Goal: Task Accomplishment & Management: Manage account settings

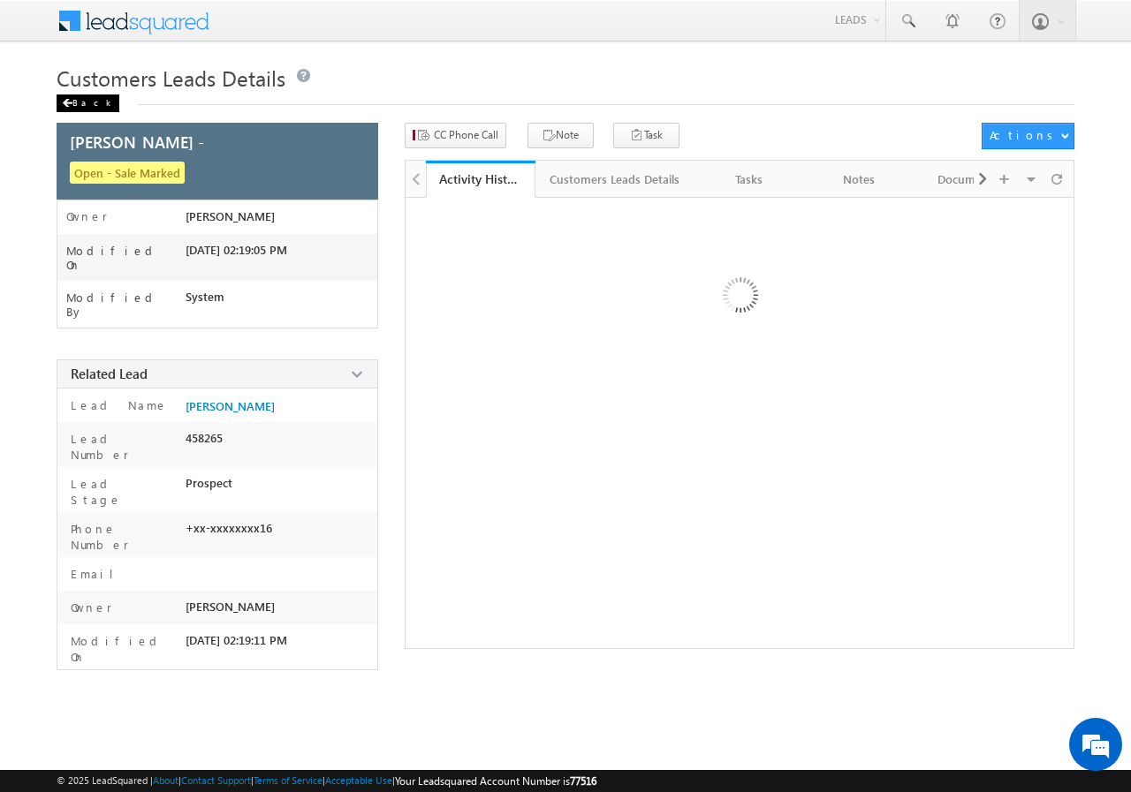
click at [82, 95] on div "Back" at bounding box center [88, 104] width 63 height 18
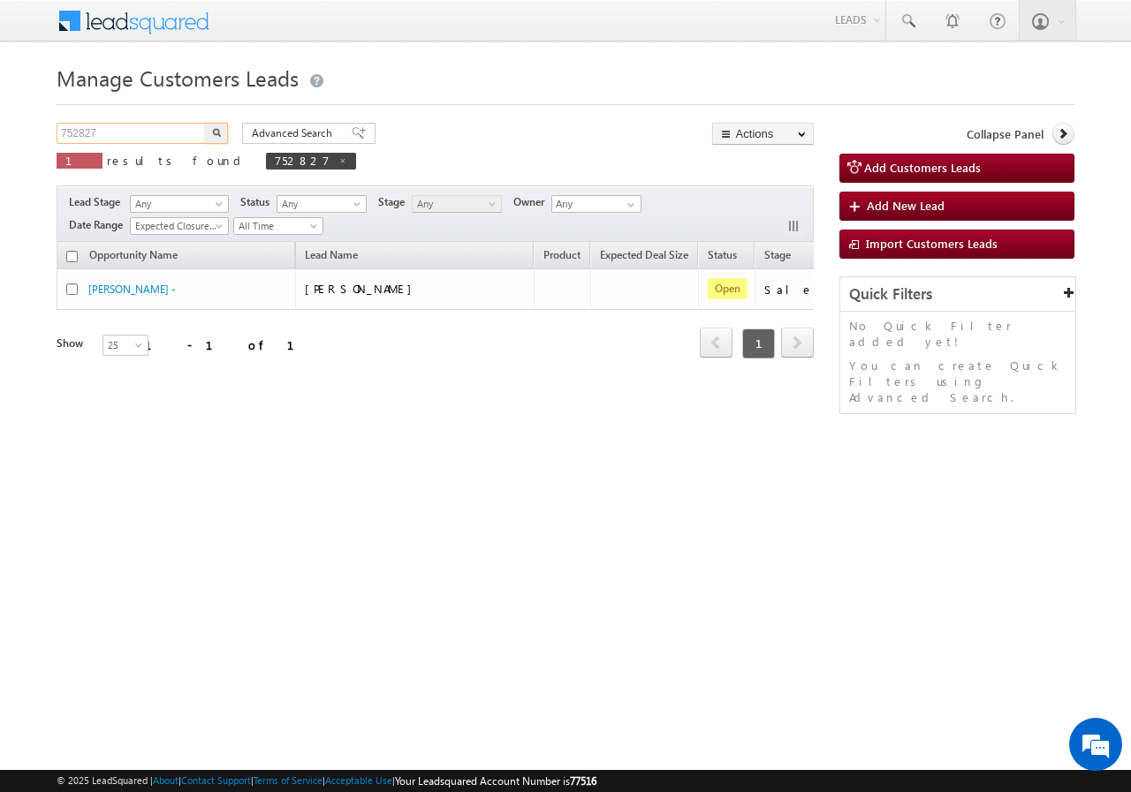
drag, startPoint x: 0, startPoint y: 0, endPoint x: 170, endPoint y: 136, distance: 218.1
click at [170, 136] on input "752827" at bounding box center [132, 133] width 151 height 21
paste input "756"
type input "752756"
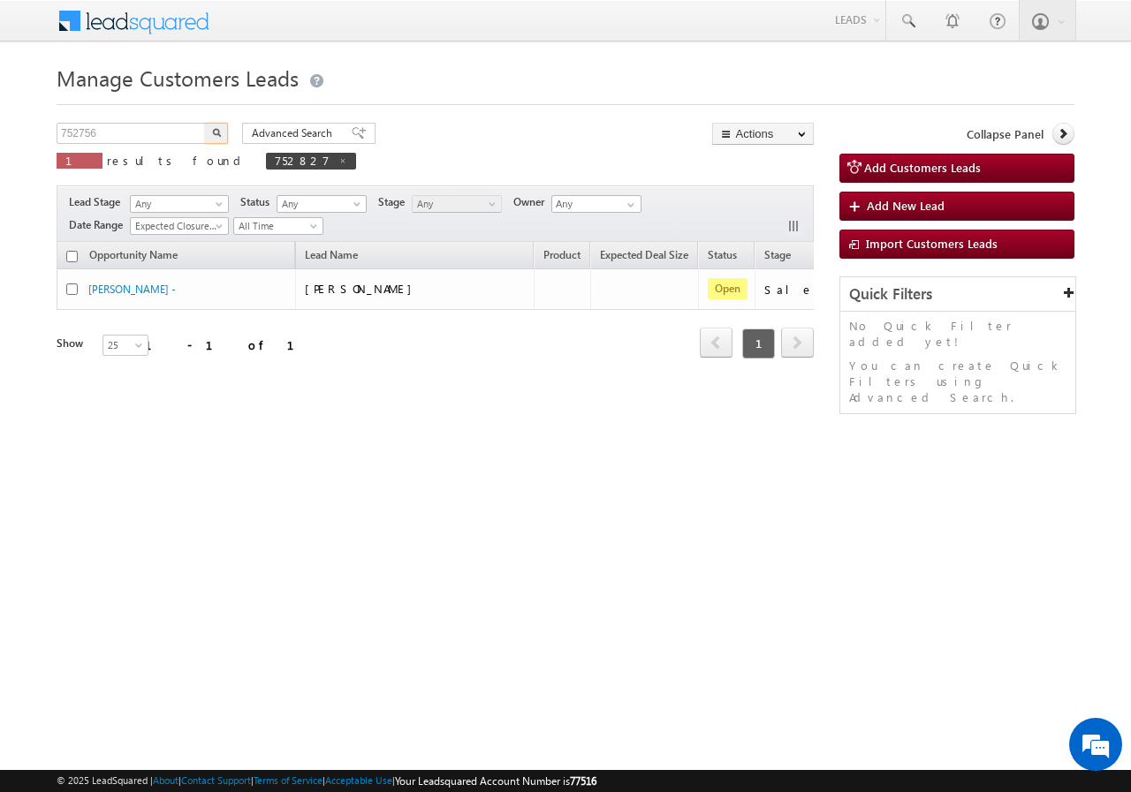
click at [220, 131] on img "button" at bounding box center [216, 132] width 9 height 9
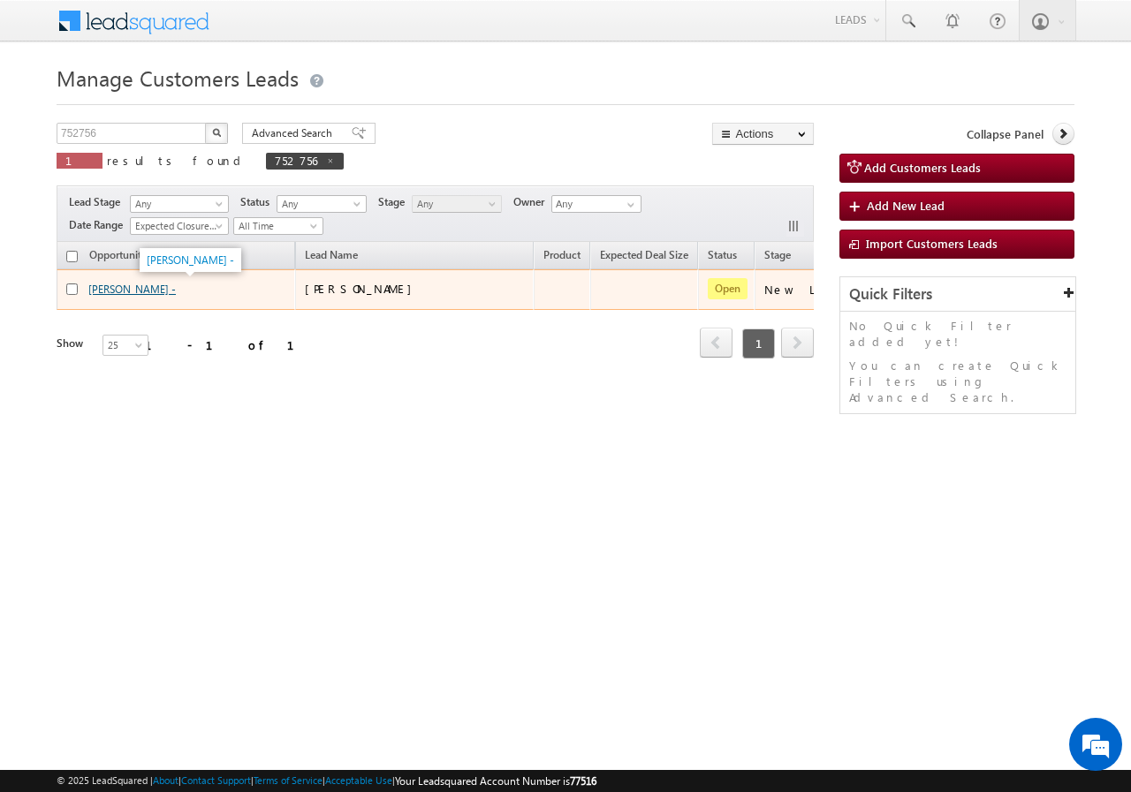
click at [105, 284] on link "[PERSON_NAME] -" at bounding box center [131, 289] width 87 height 13
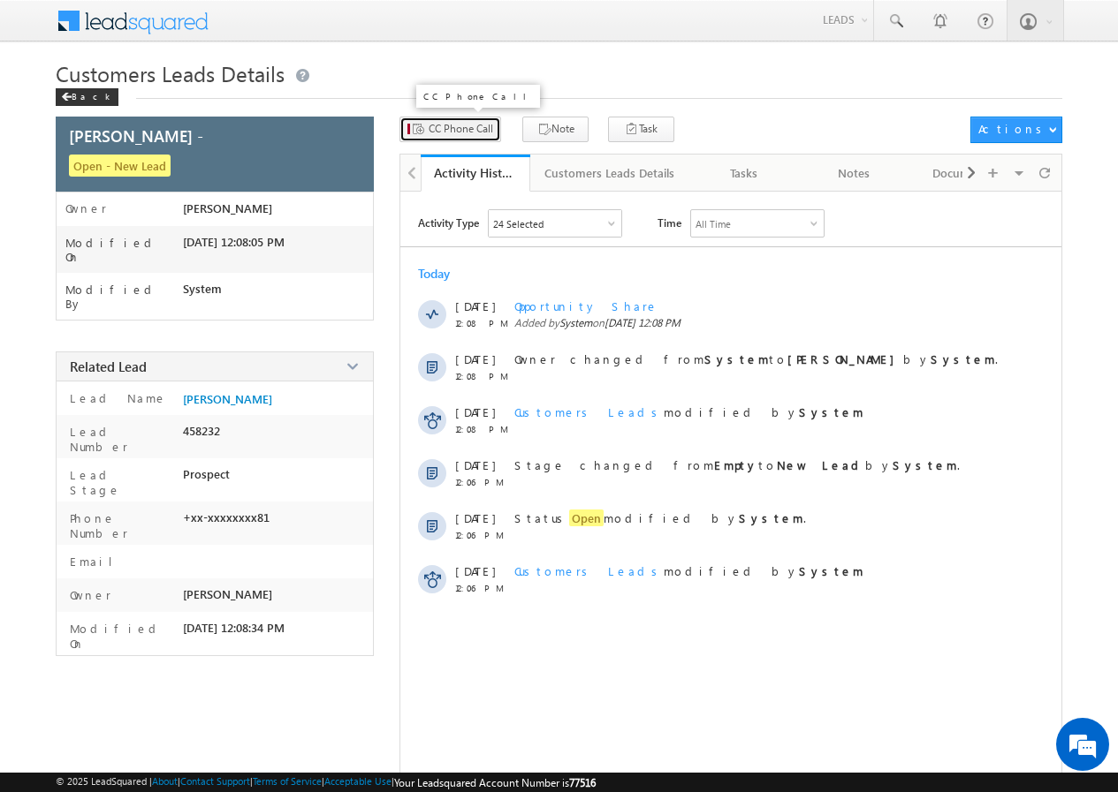
click at [467, 131] on span "CC Phone Call" at bounding box center [460, 129] width 64 height 16
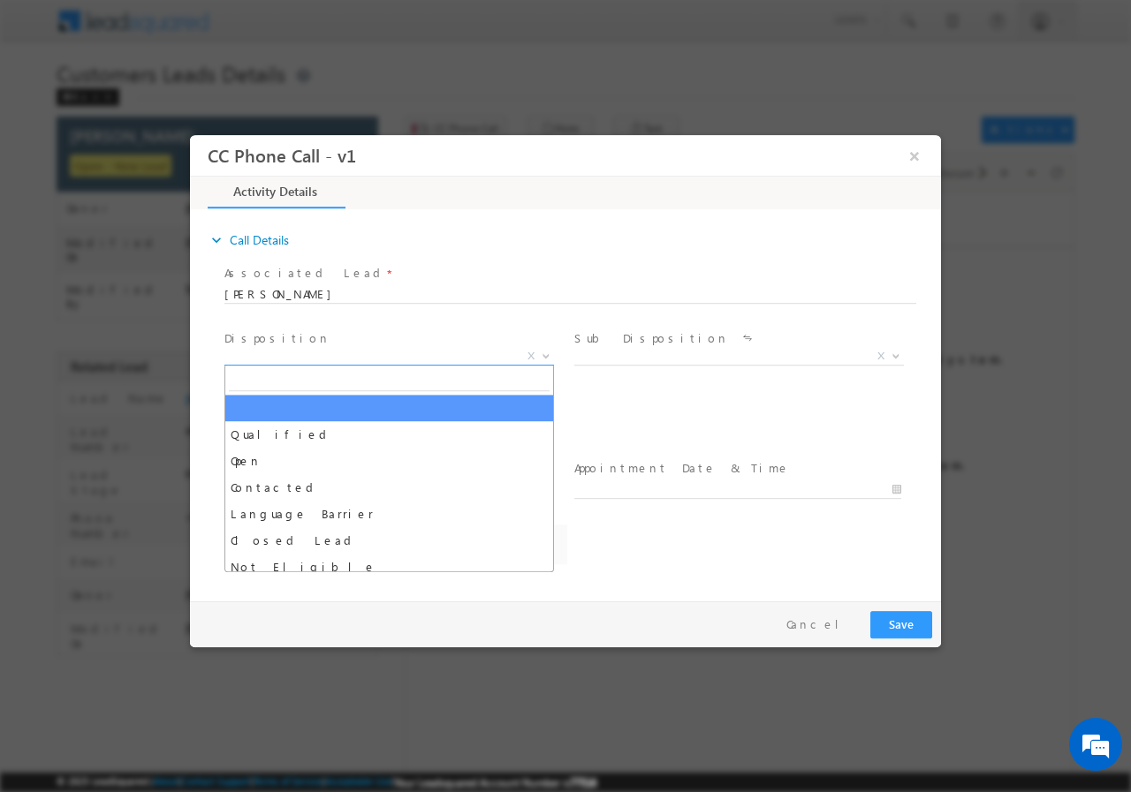
click at [306, 353] on span "X" at bounding box center [389, 356] width 330 height 18
select select "abhishek.sharma3@sgrlimited.in"
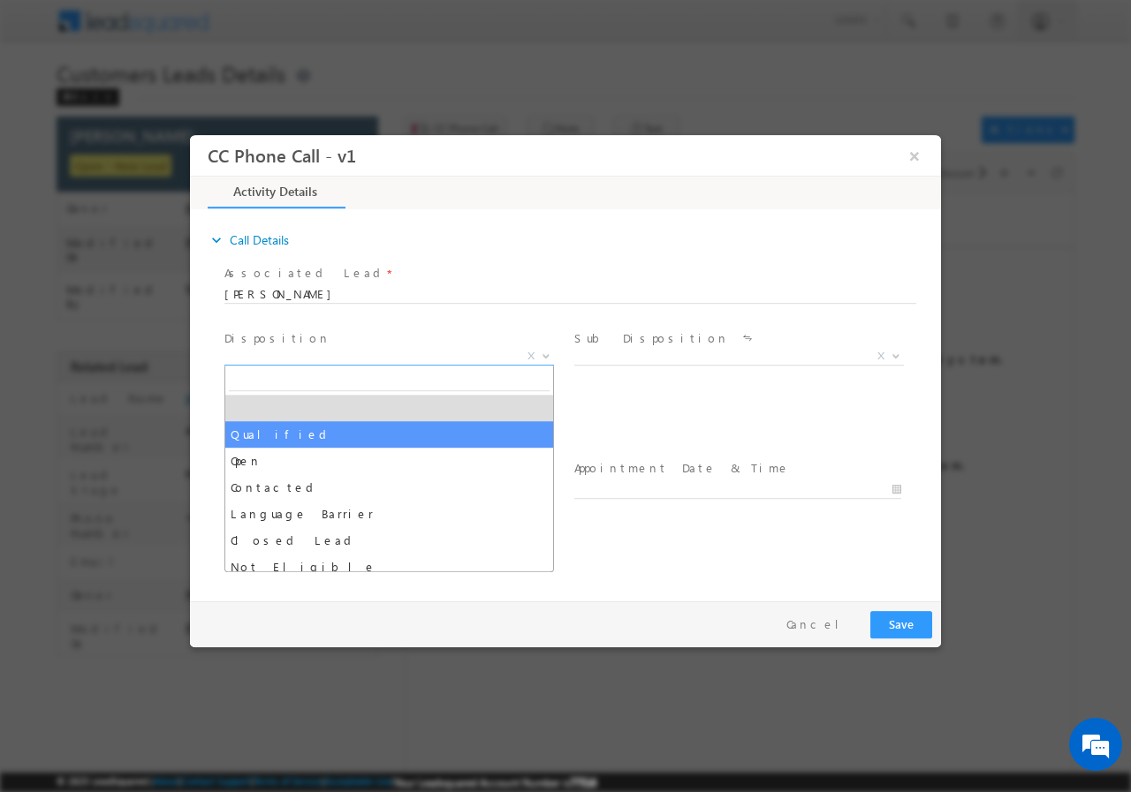
select select "Qualified"
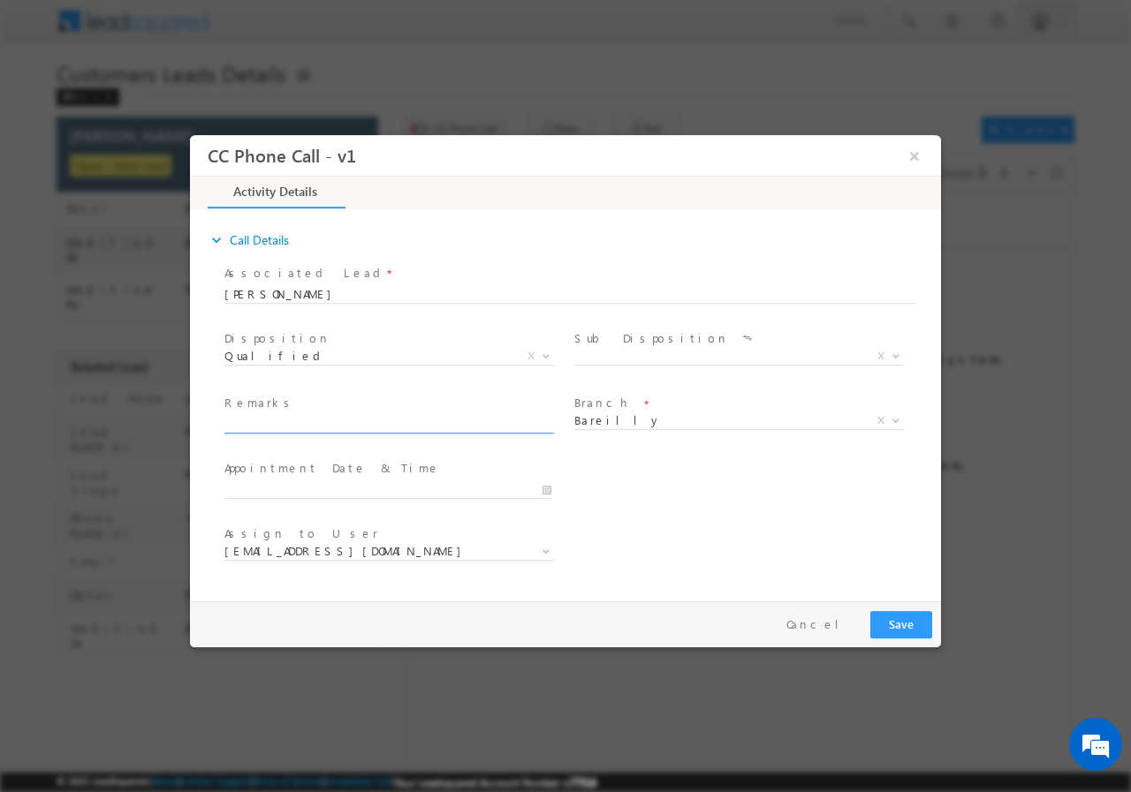
click at [322, 428] on input "text" at bounding box center [387, 424] width 327 height 18
paste input "752756//VB_Interested//Imran Khan//7535087781//construction// loan req-5L// sel…"
type input "752756//VB_Interested//Imran Khan//7535087781//construction// loan req-5L// sel…"
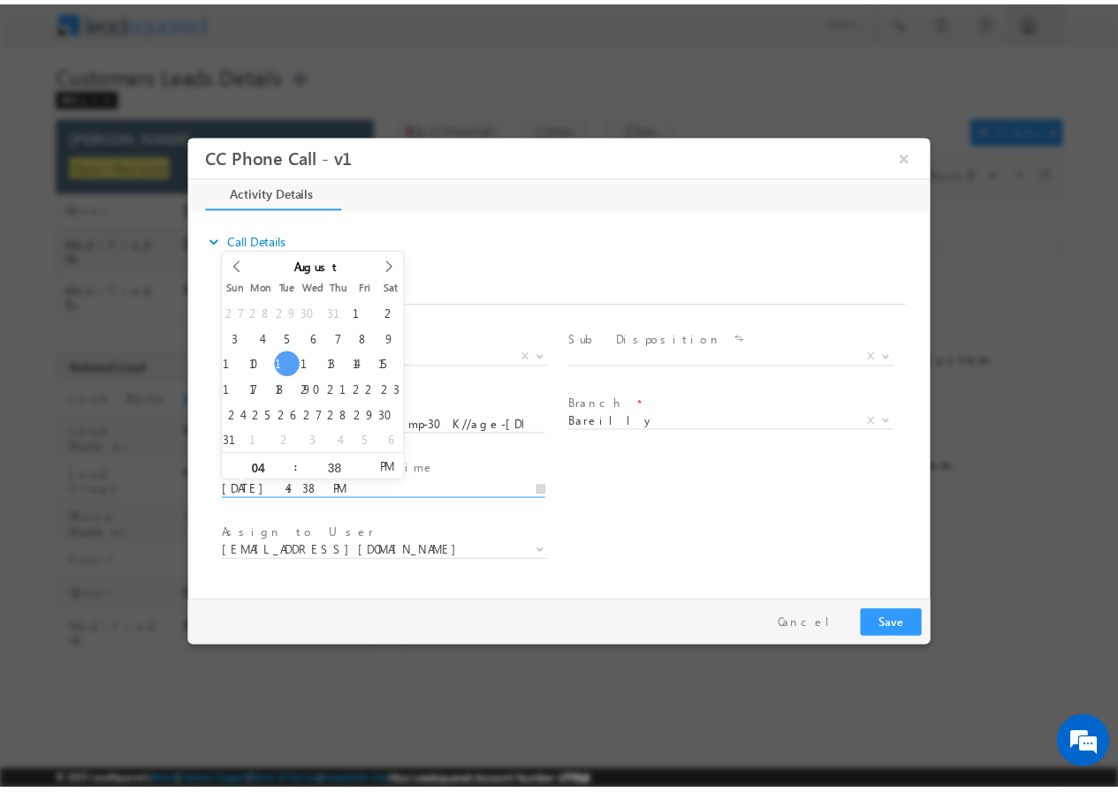
scroll to position [0, 0]
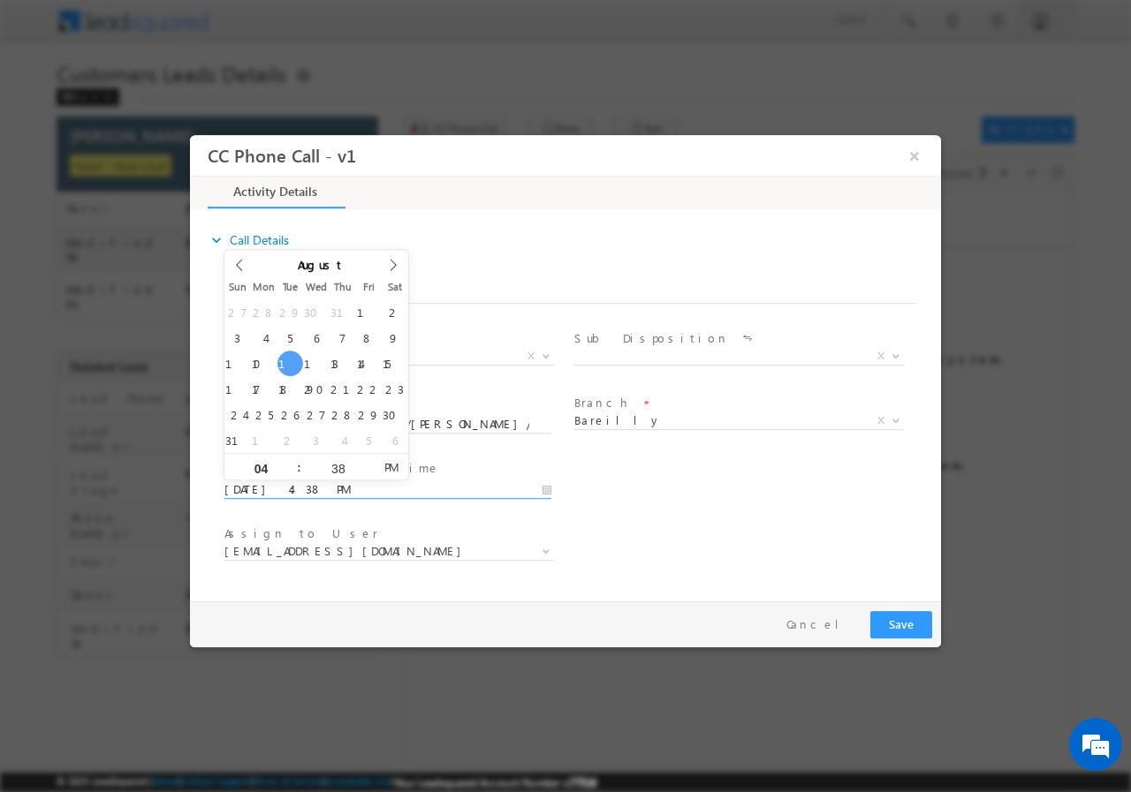
click at [538, 487] on input "08/12/2025 4:38 PM" at bounding box center [387, 490] width 327 height 18
type input "08/13/2025 4:37 PM"
type input "37"
click at [369, 470] on span at bounding box center [368, 472] width 12 height 13
type input "08/13/2025 4:36 PM"
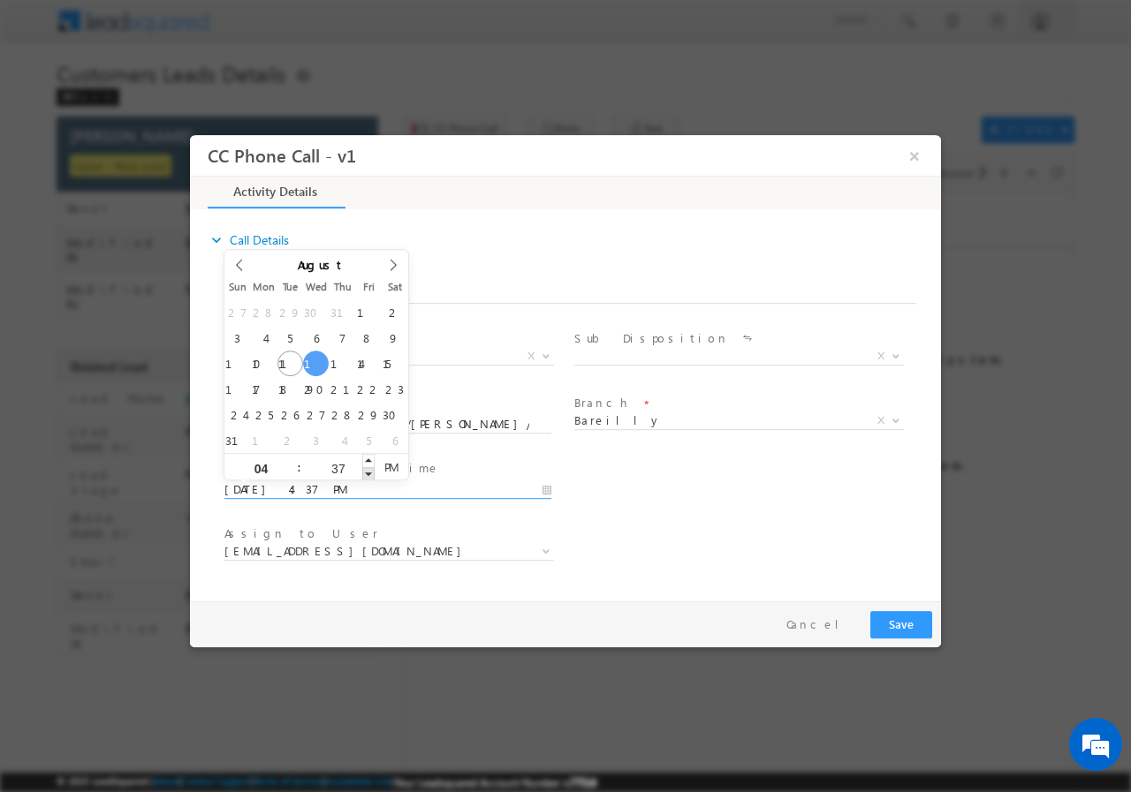
type input "36"
click at [369, 470] on span at bounding box center [368, 472] width 12 height 13
click at [277, 467] on input "04" at bounding box center [260, 467] width 73 height 11
type input "08/13/2025 3:36 PM"
type input "03"
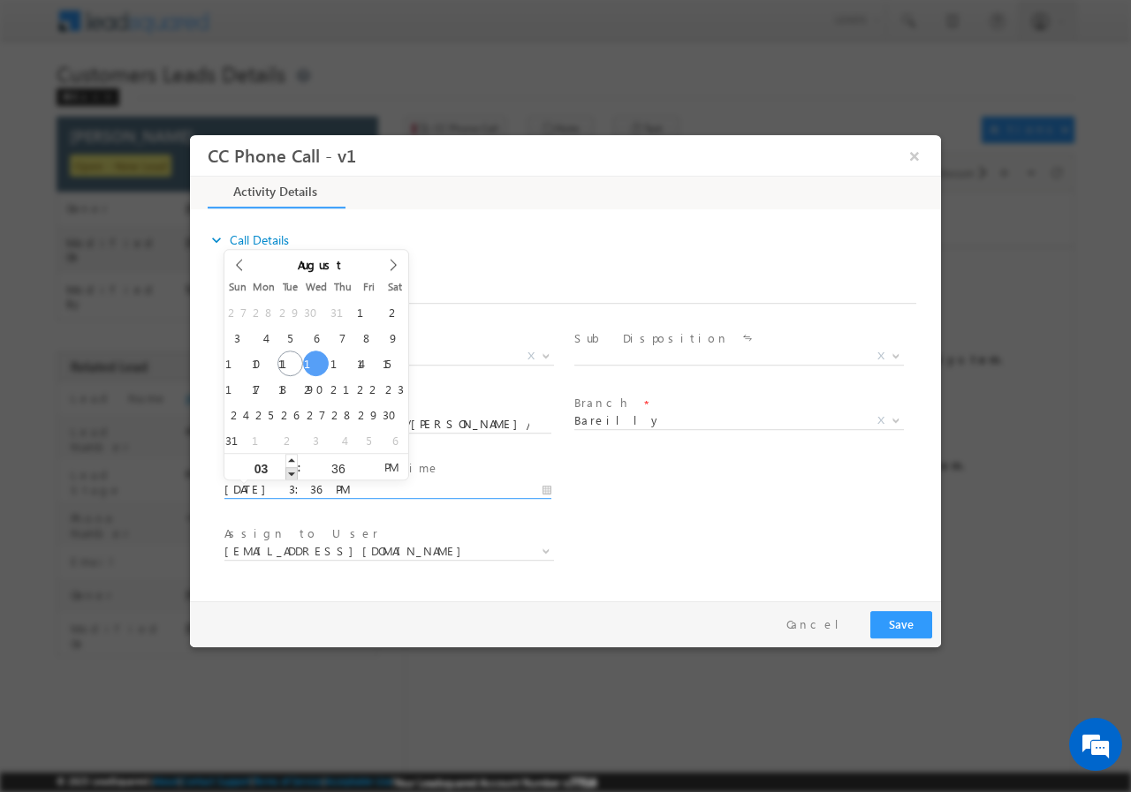
click at [286, 475] on span at bounding box center [291, 472] width 12 height 13
type input "08/13/2025 2:36 PM"
type input "02"
click at [286, 475] on span at bounding box center [291, 472] width 12 height 13
type input "08/13/2025 1:36 PM"
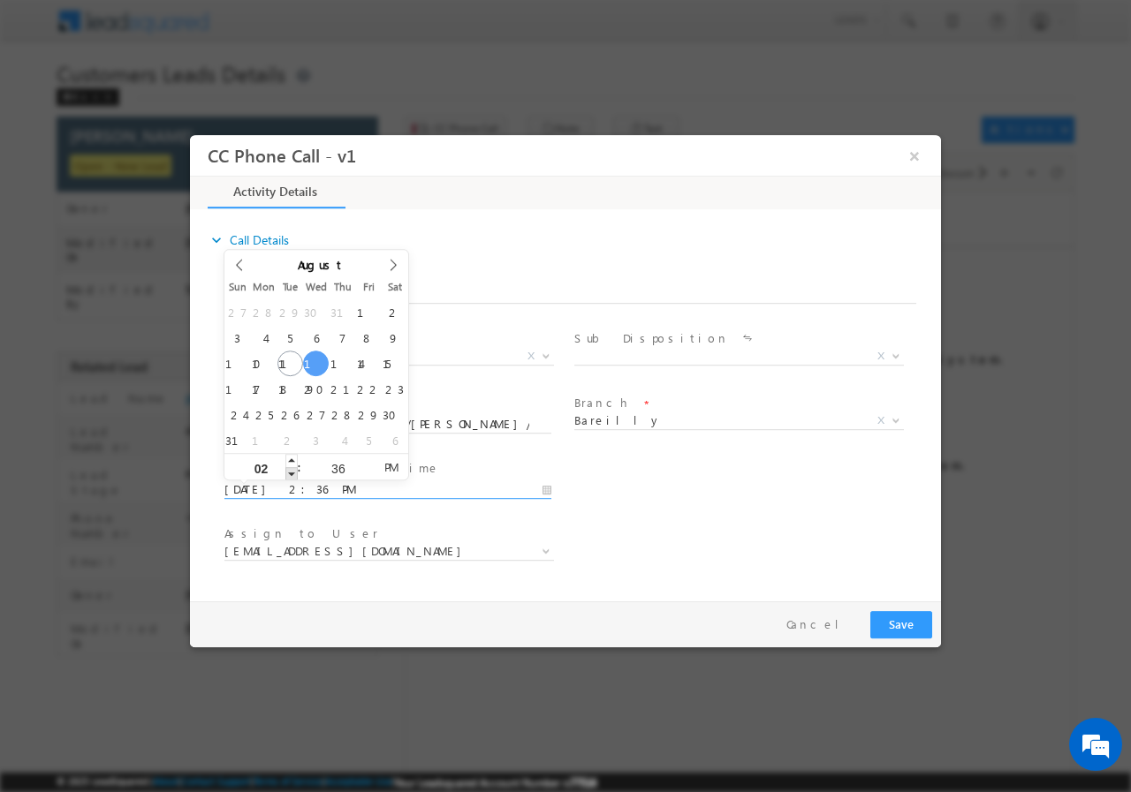
type input "01"
click at [286, 475] on span at bounding box center [291, 472] width 12 height 13
type input "08/13/2025 12:36 PM"
type input "12"
click at [286, 475] on span at bounding box center [291, 472] width 12 height 13
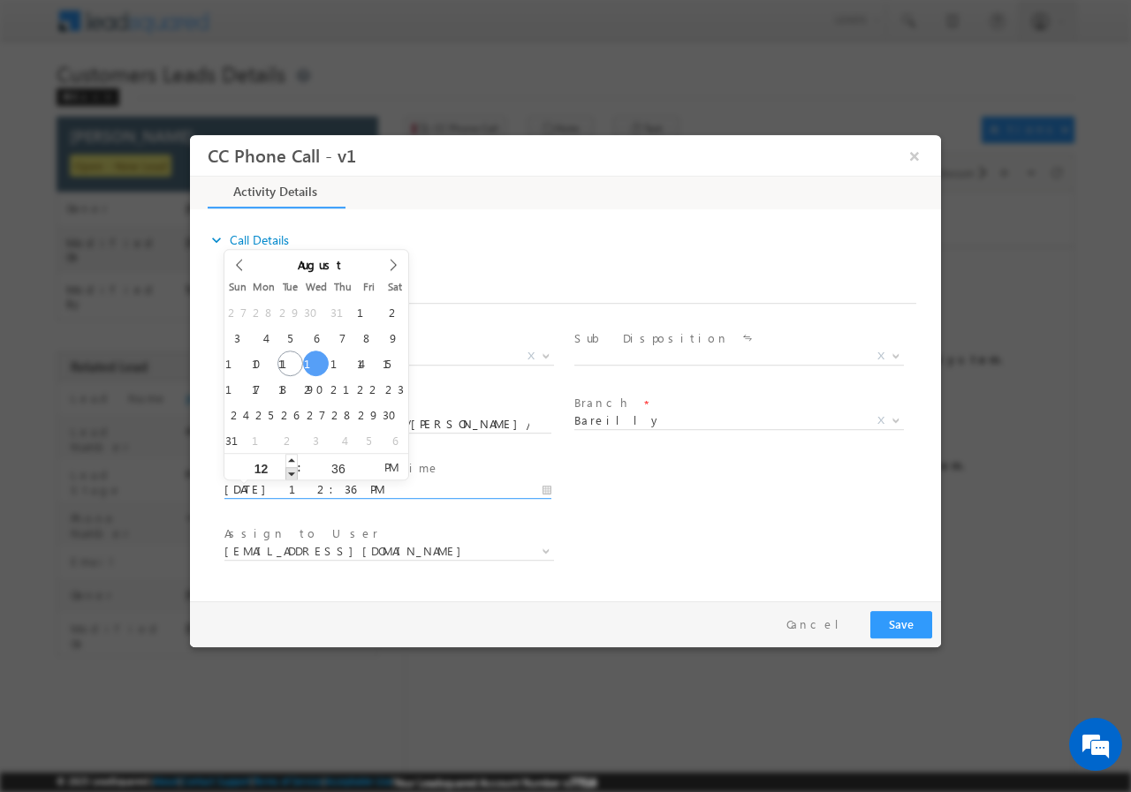
type input "08/13/2025 11:36 AM"
type input "11"
click at [286, 475] on span at bounding box center [291, 472] width 12 height 13
click at [336, 470] on input "36" at bounding box center [337, 467] width 73 height 11
type input "00"
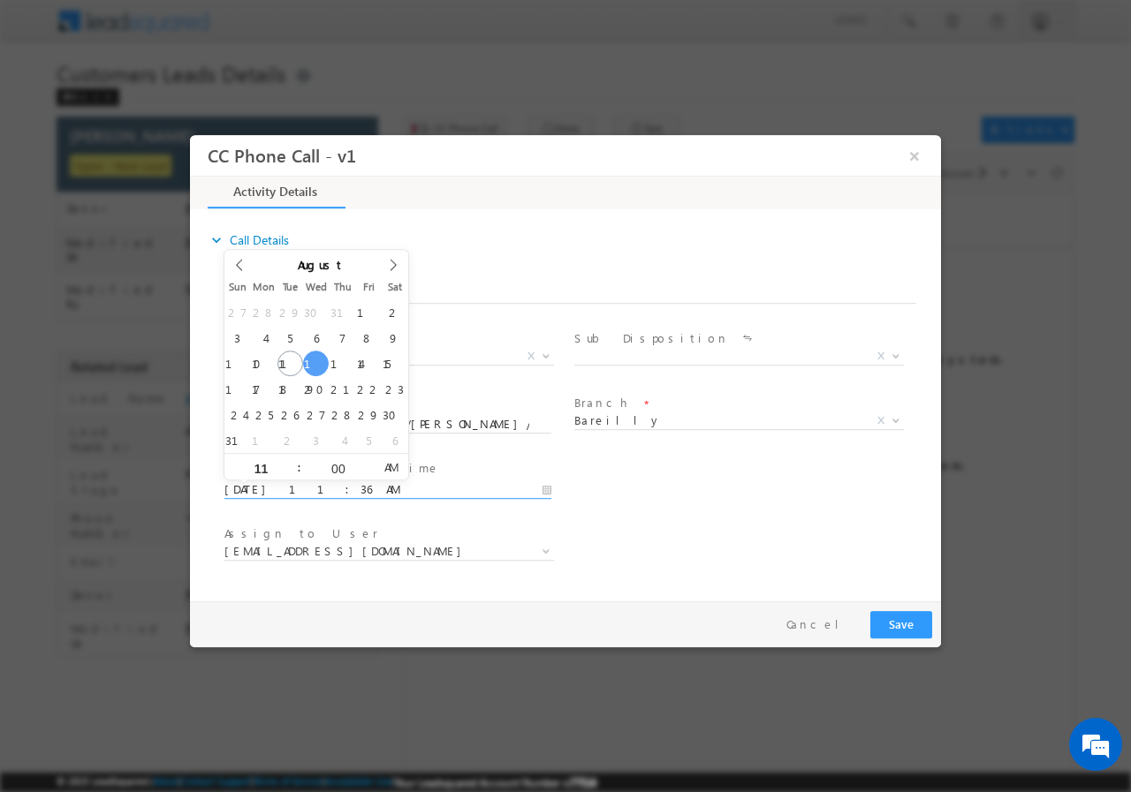
type input "08/13/2025 11:00 AM"
click at [726, 499] on div "User Branch * Appointment Date & Time * 08/13/2025 11:00 AM" at bounding box center [581, 487] width 720 height 65
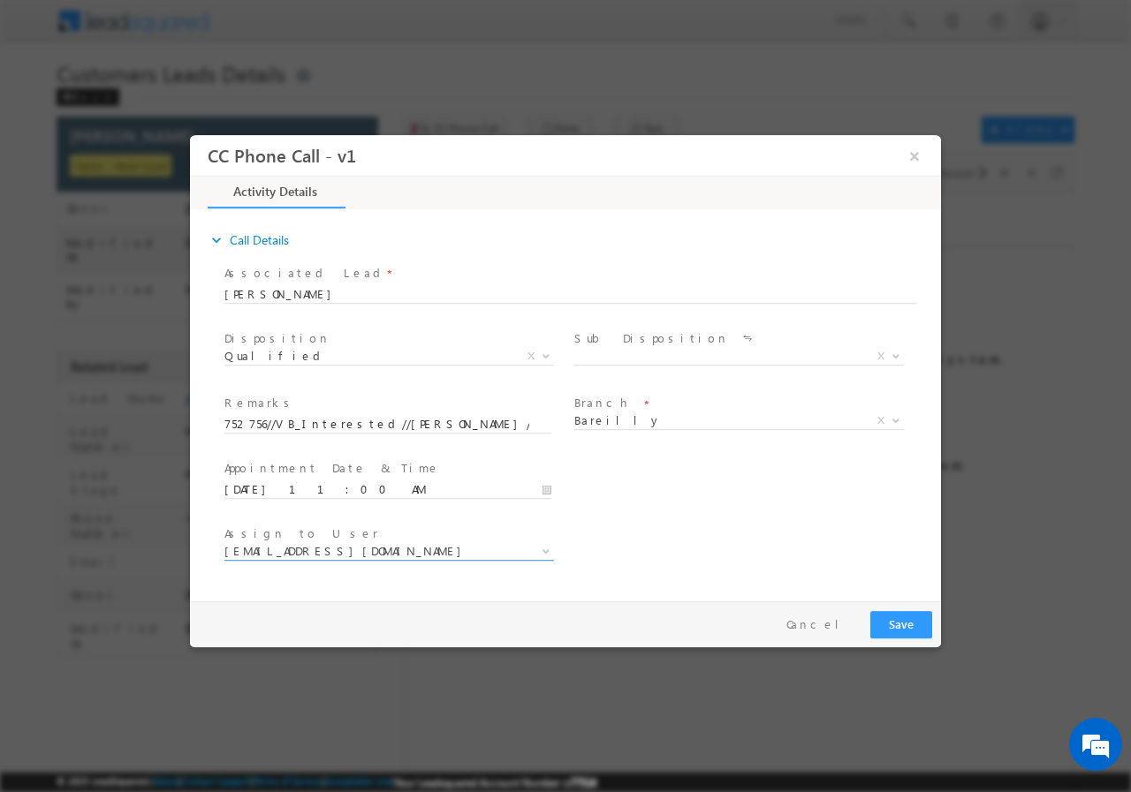
click at [326, 547] on span "abhishek.sharma3@sgrlimited.in" at bounding box center [367, 550] width 287 height 16
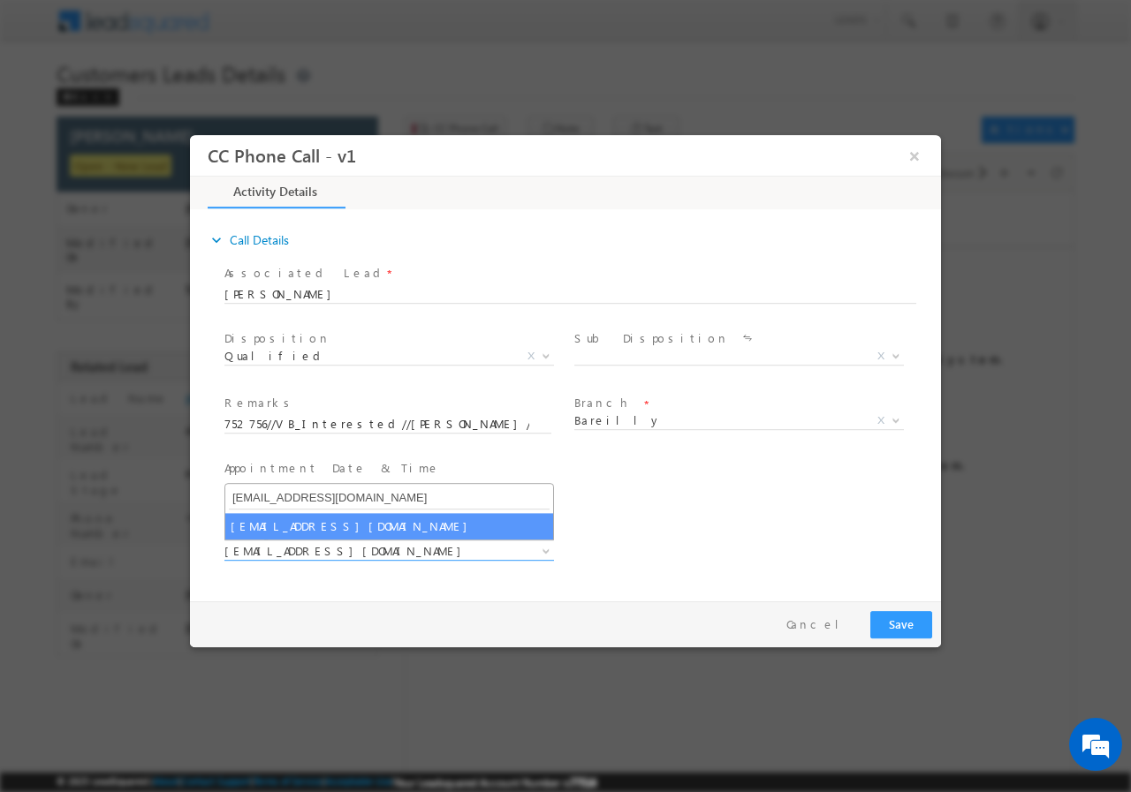
type input "abhishek.yadav1@sgrlimited.in"
select select "abhishek.yadav1@sgrlimited.in"
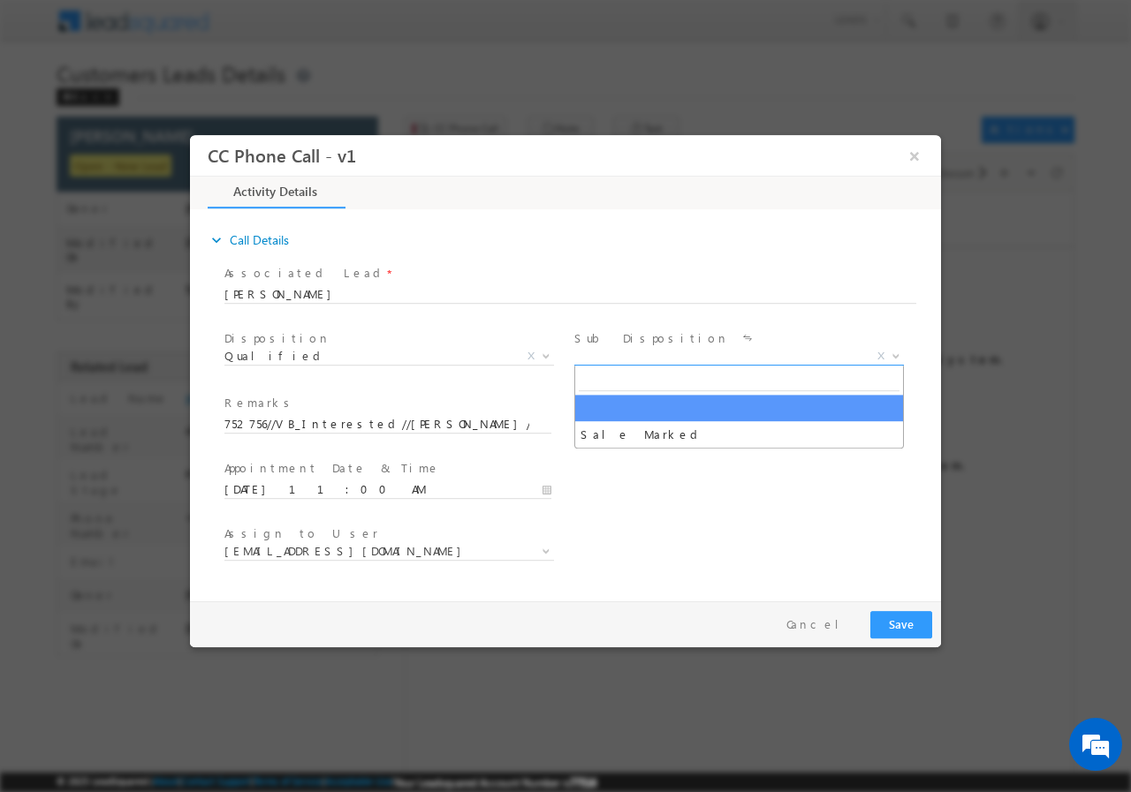
click at [672, 349] on span "X" at bounding box center [739, 356] width 330 height 18
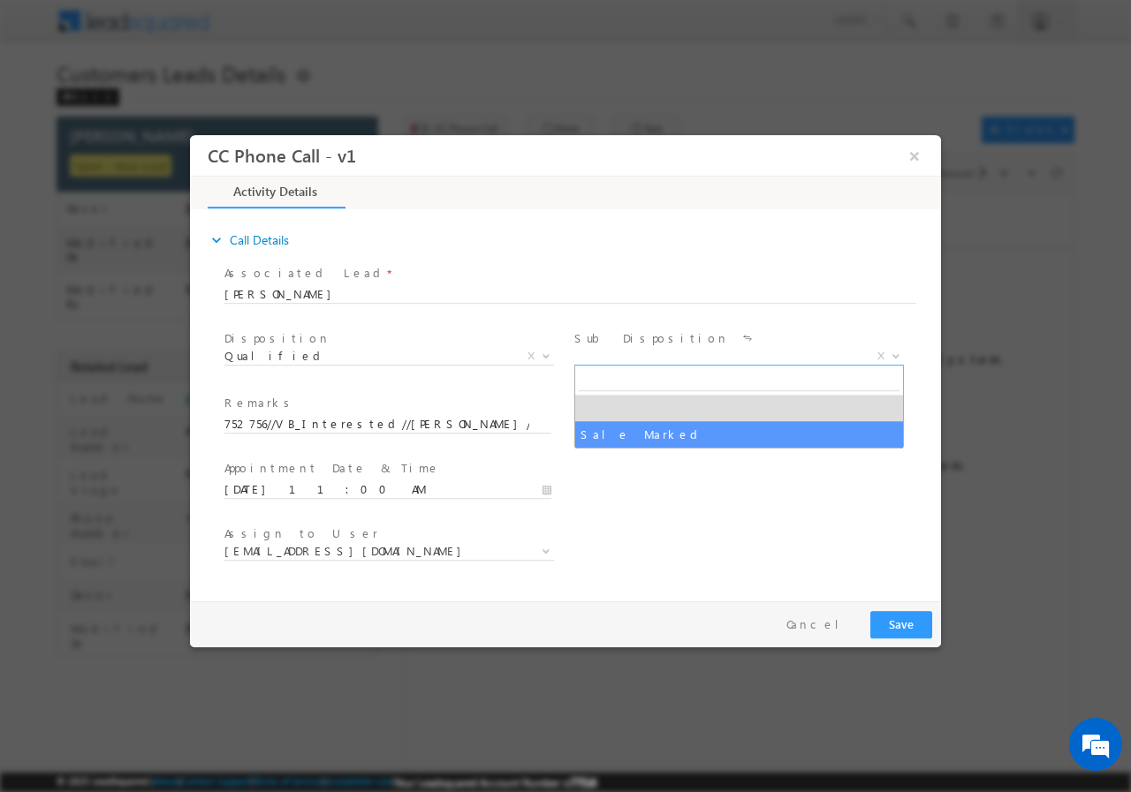
select select "Sale Marked"
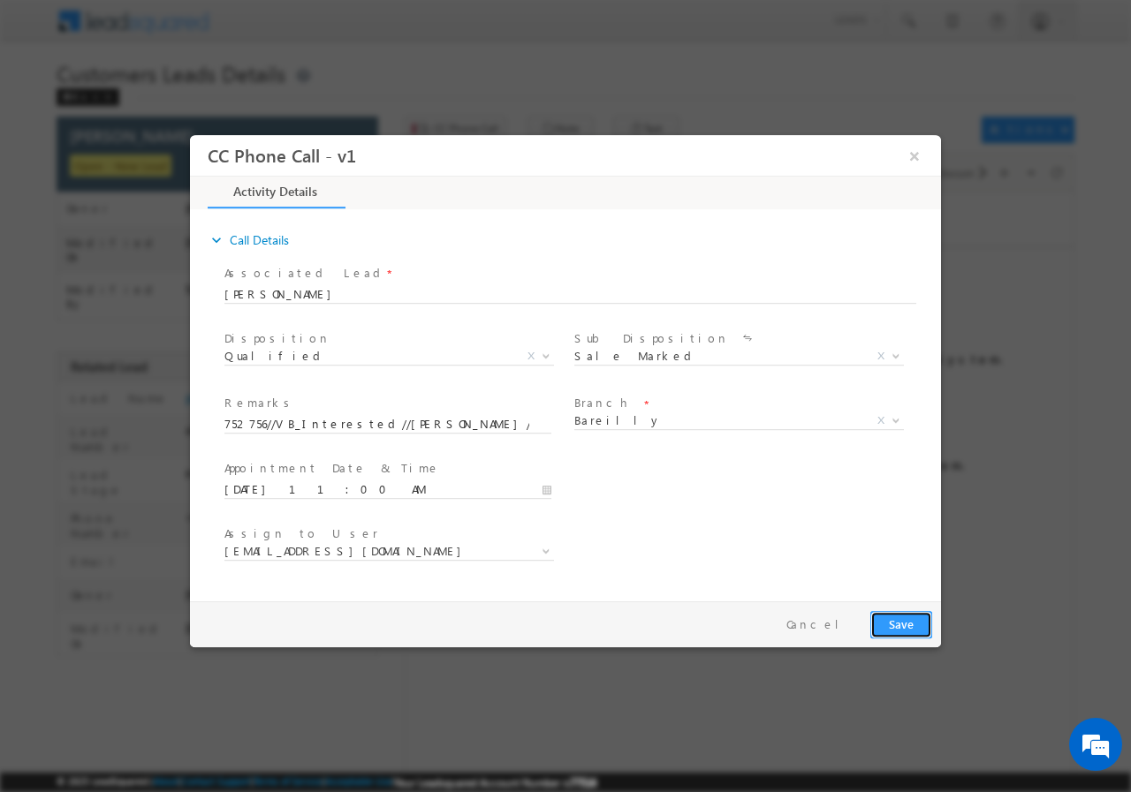
click at [872, 618] on button "Save" at bounding box center [901, 623] width 62 height 27
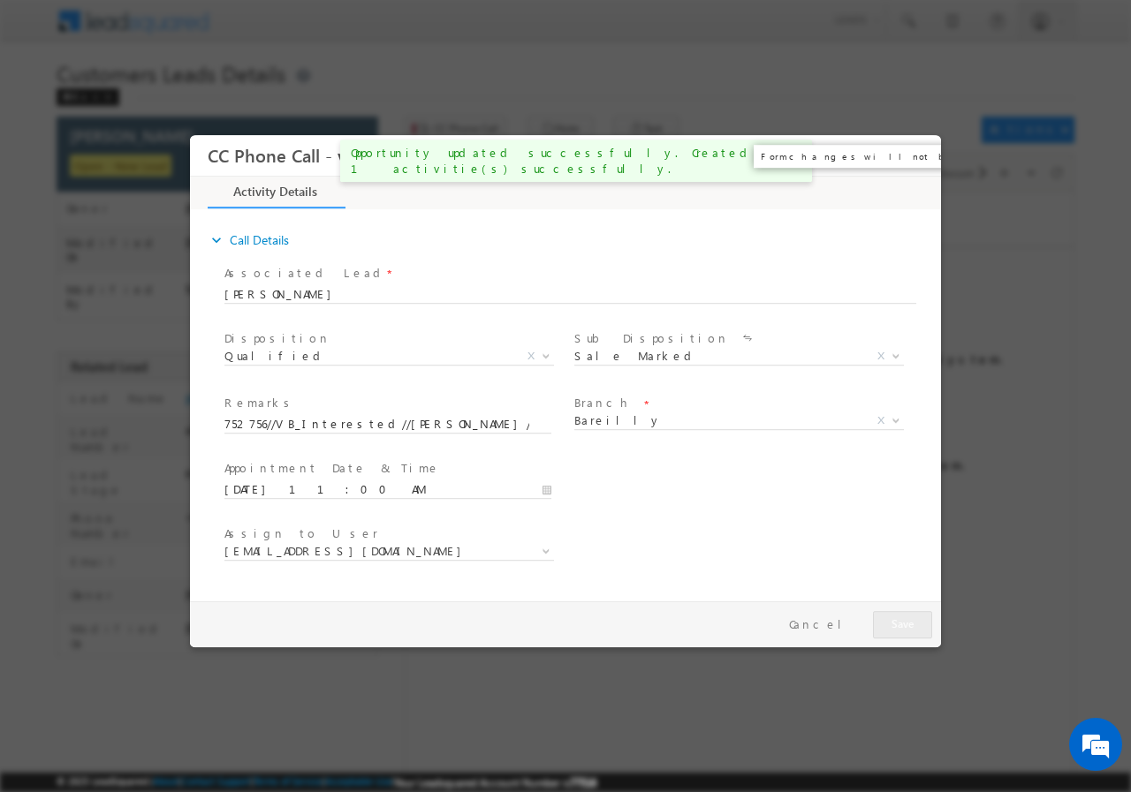
click at [911, 154] on button "×" at bounding box center [914, 155] width 30 height 33
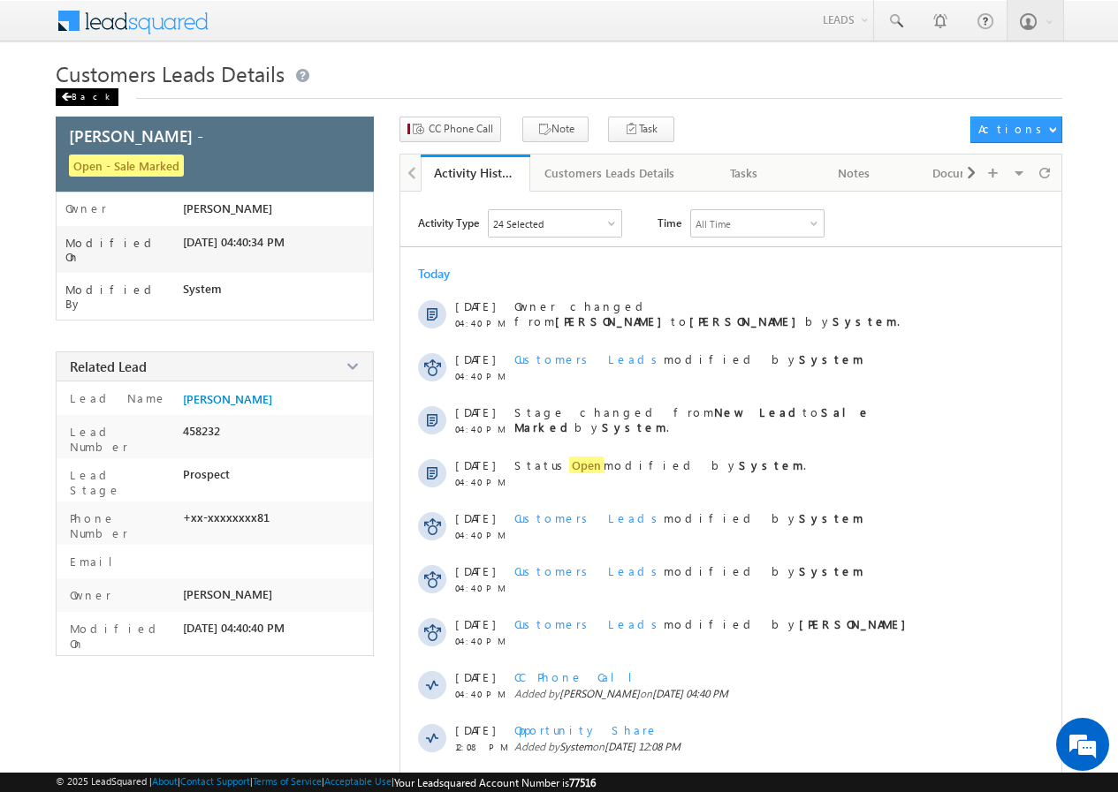
click at [86, 92] on div "Back" at bounding box center [87, 97] width 63 height 18
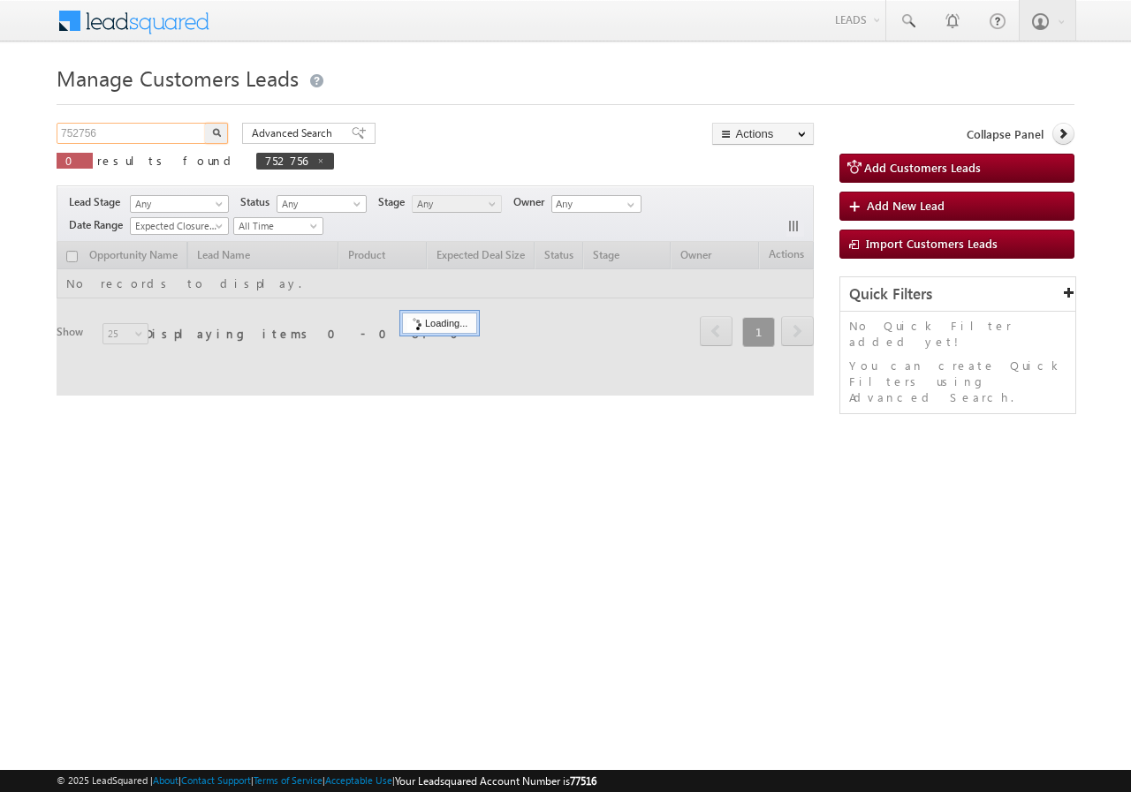
click at [141, 134] on input "752756" at bounding box center [132, 133] width 151 height 21
paste input "5027"
type input "755027"
click at [228, 128] on div "755027 X 0 results found 752756" at bounding box center [195, 148] width 277 height 50
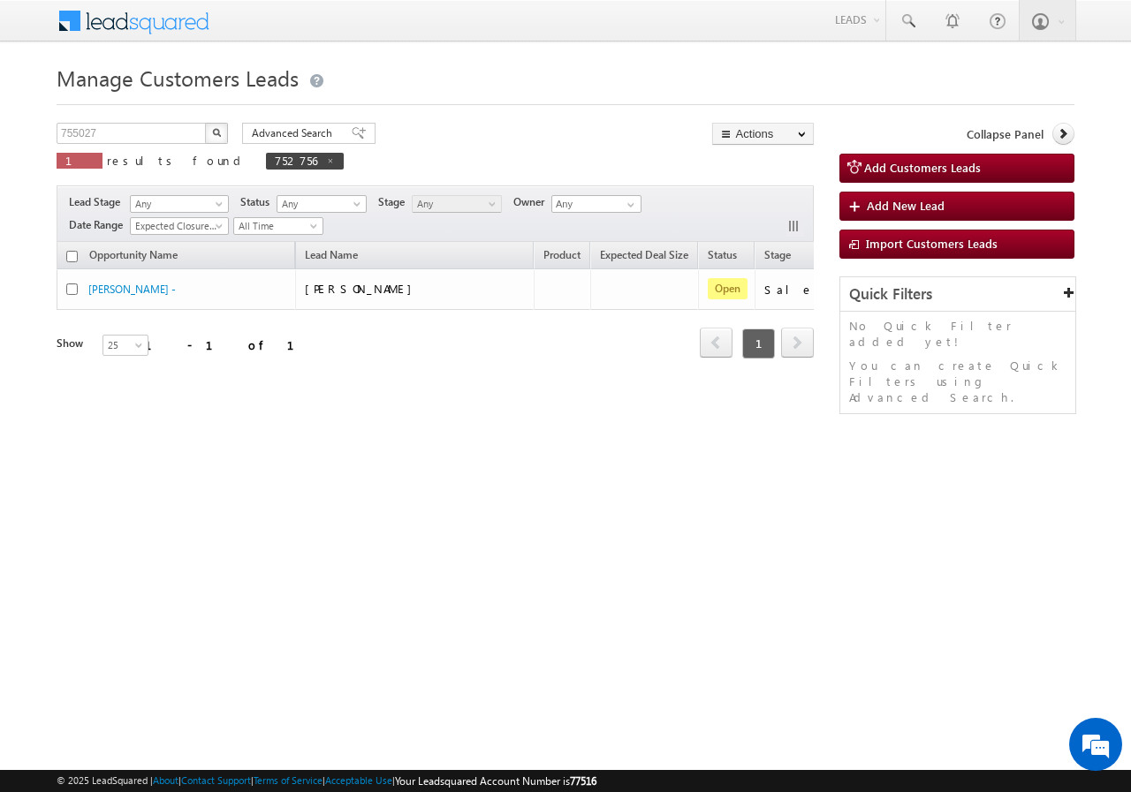
click at [224, 128] on button "button" at bounding box center [216, 133] width 23 height 21
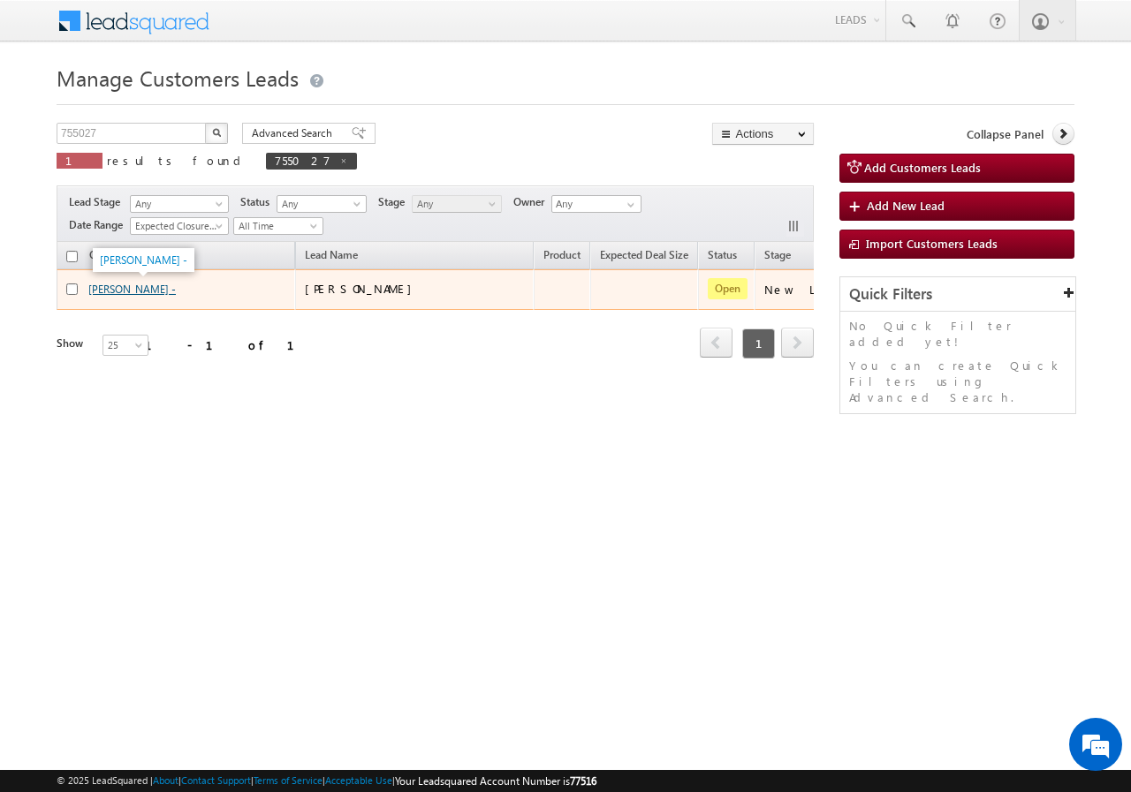
click at [136, 287] on link "[PERSON_NAME] -" at bounding box center [131, 289] width 87 height 13
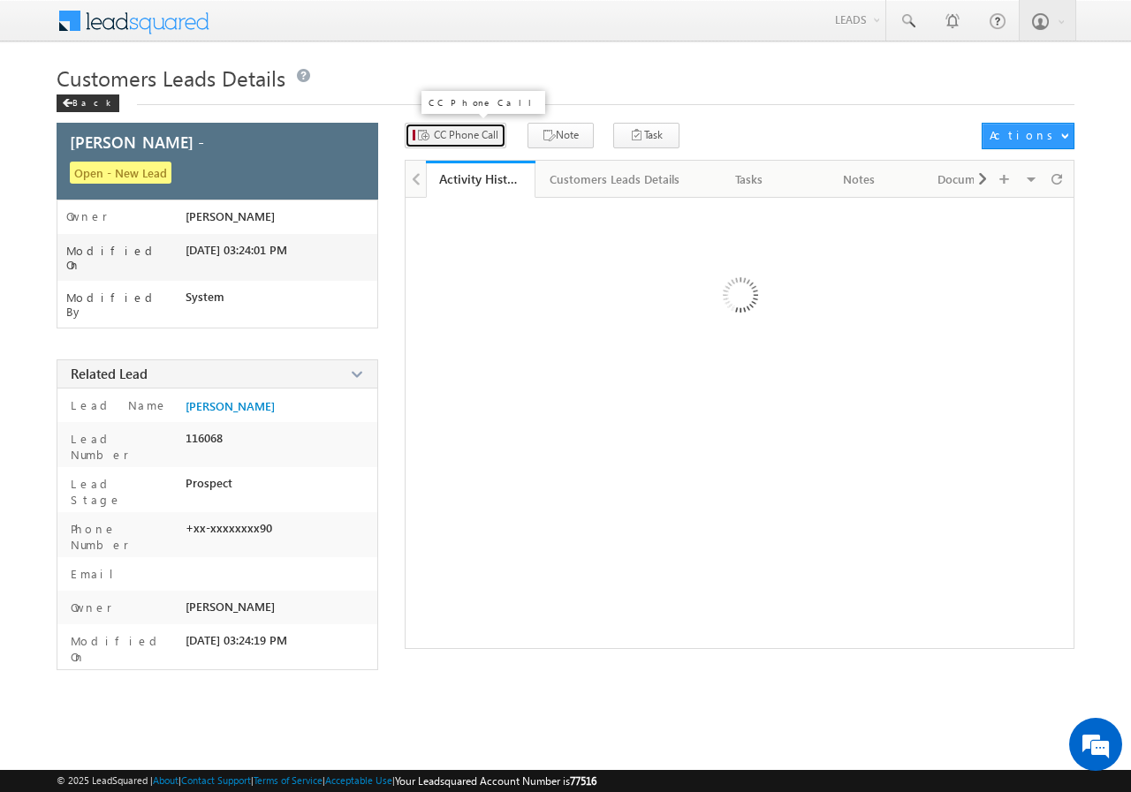
click at [455, 136] on span "CC Phone Call" at bounding box center [466, 135] width 64 height 16
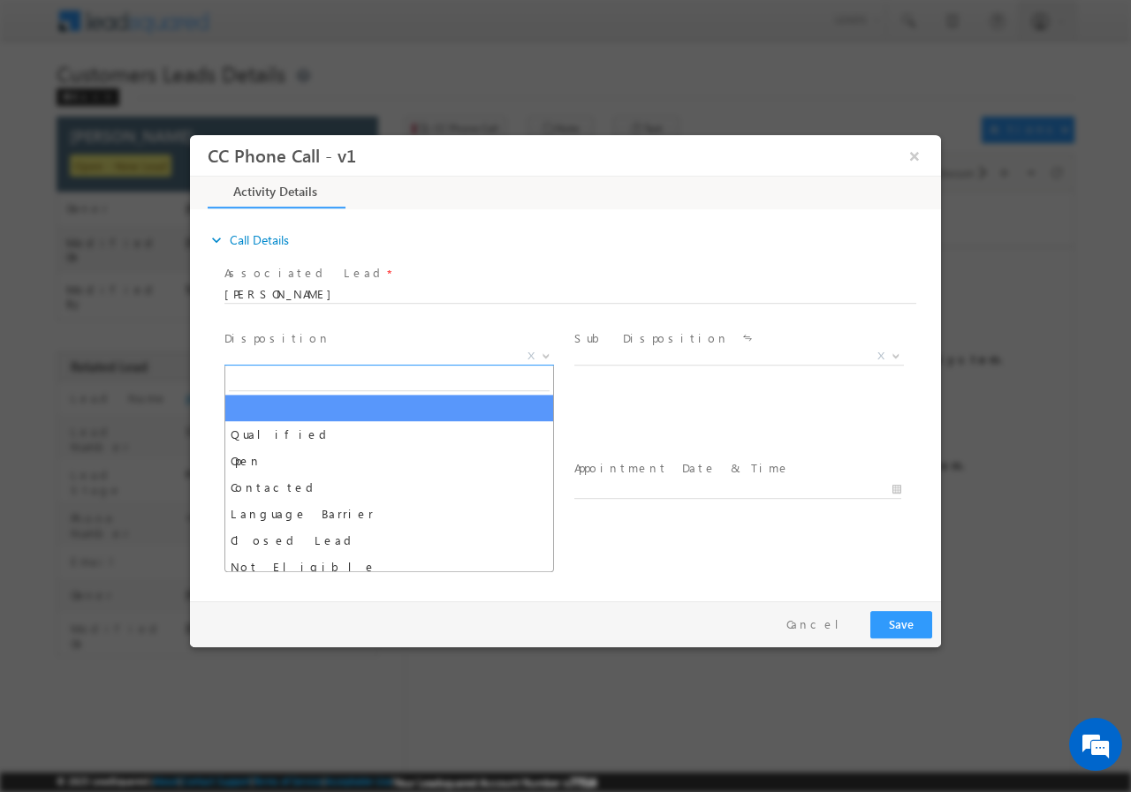
click at [305, 352] on span "X" at bounding box center [389, 356] width 330 height 18
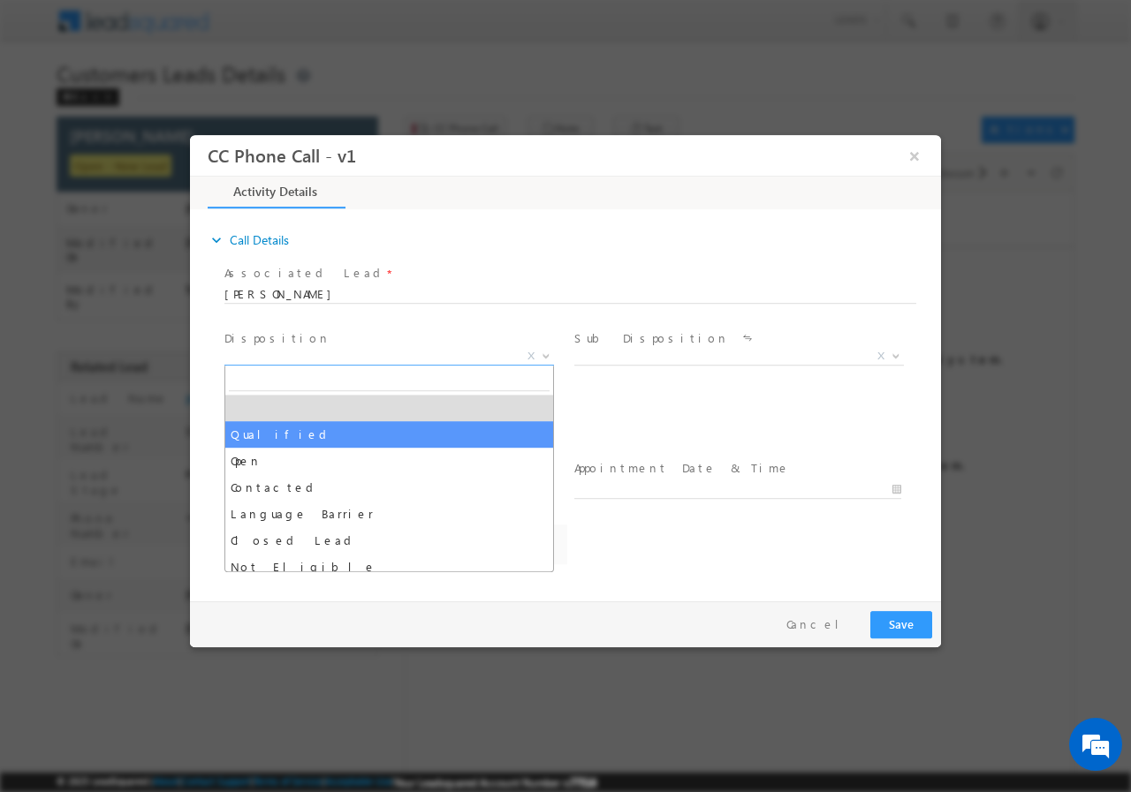
select select "Qualified"
select select "[PERSON_NAME][EMAIL_ADDRESS][PERSON_NAME][DOMAIN_NAME]"
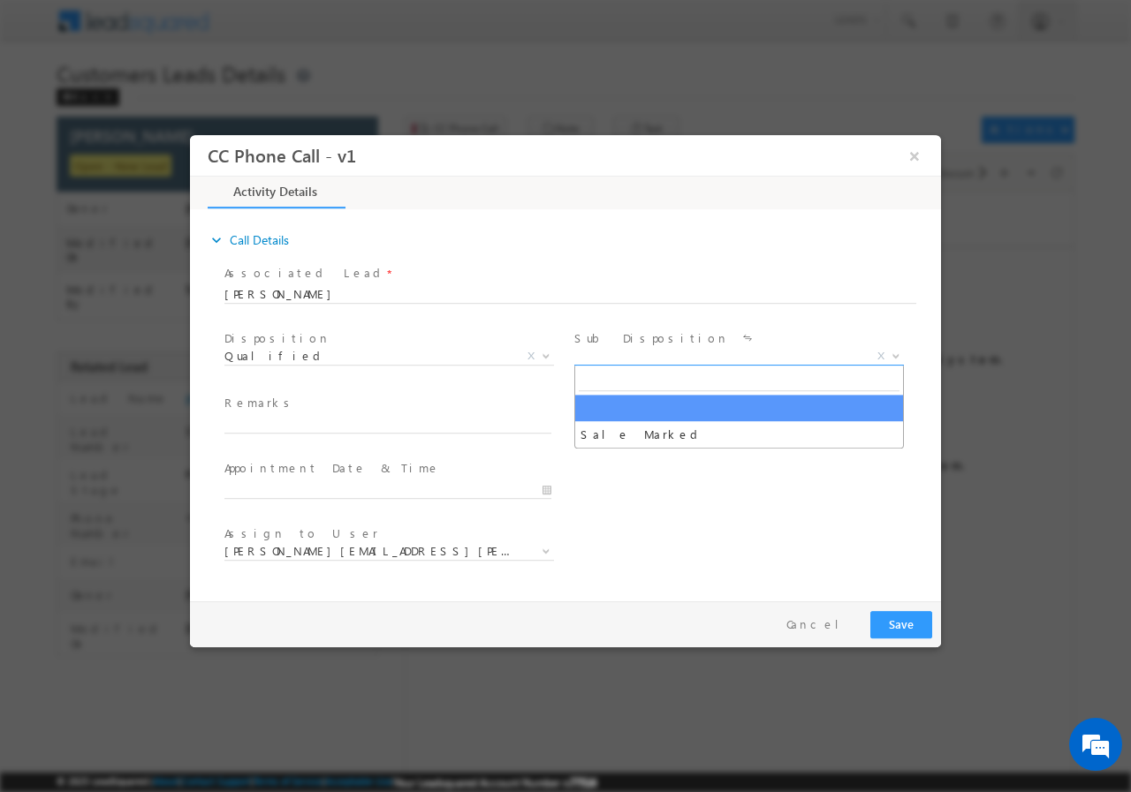
click at [615, 351] on span "X" at bounding box center [739, 356] width 330 height 18
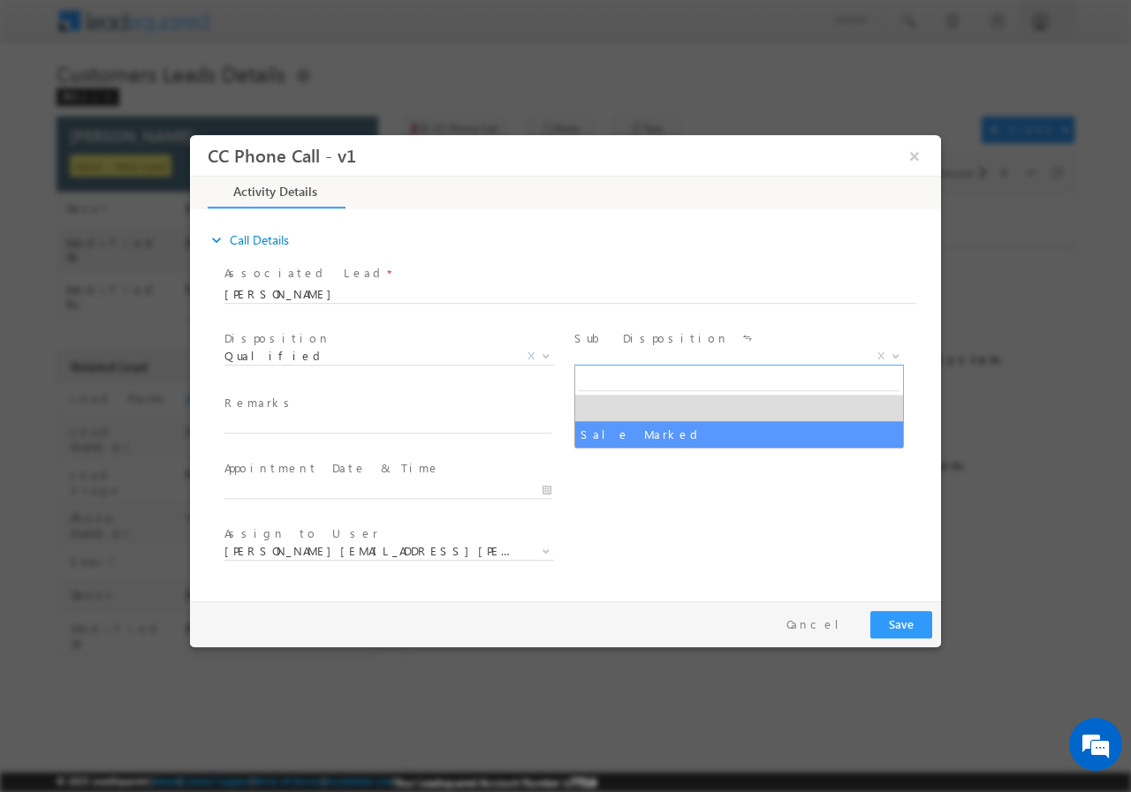
select select "Sale Marked"
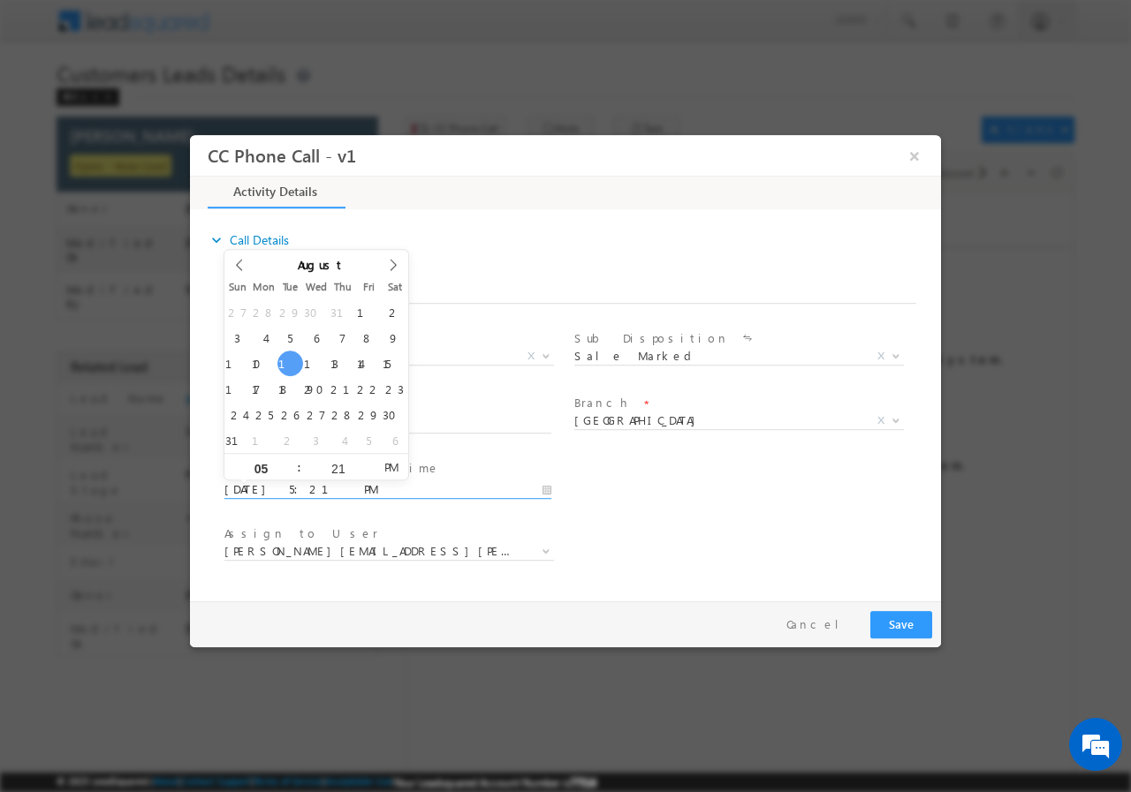
click at [543, 489] on input "08/12/2025 5:21 PM" at bounding box center [387, 490] width 327 height 18
type input "08/18/2025 5:21 PM"
type input "12"
type input "08/18/2025 12:21 PM"
click at [330, 466] on input "21" at bounding box center [337, 467] width 73 height 11
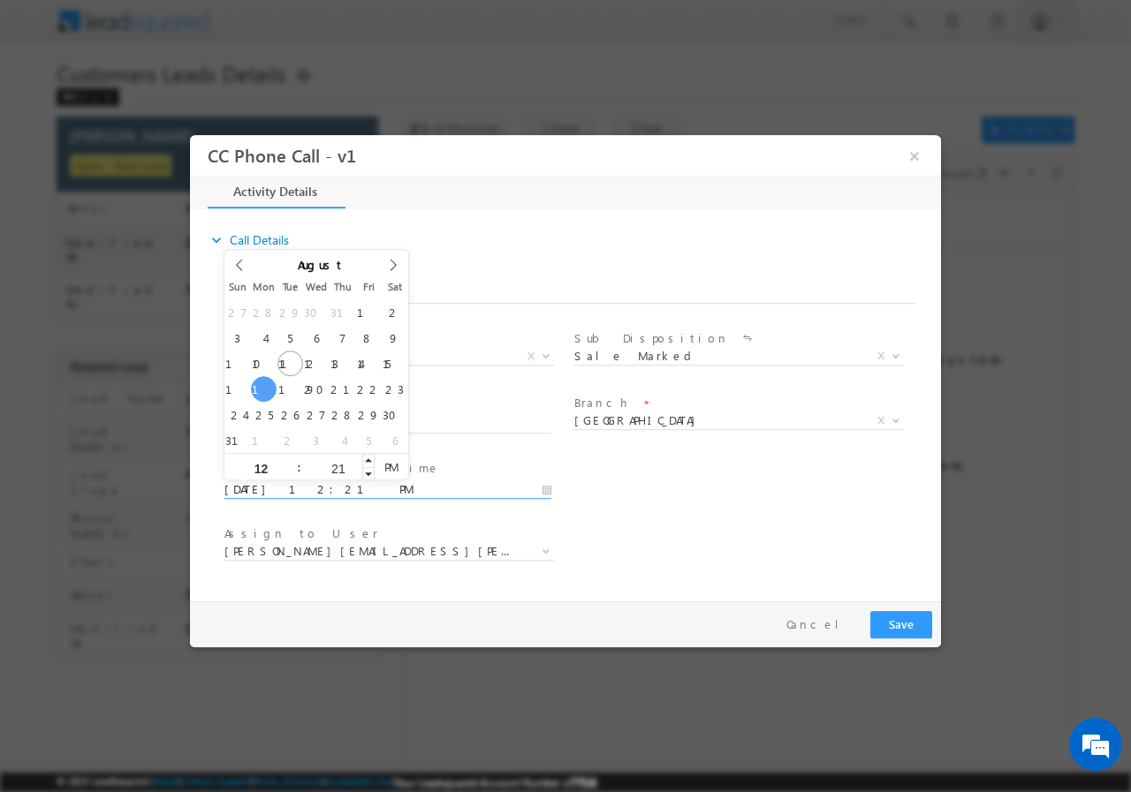
click at [330, 466] on input "21" at bounding box center [337, 467] width 73 height 11
type input "00"
type input "08/18/2025 12:00 PM"
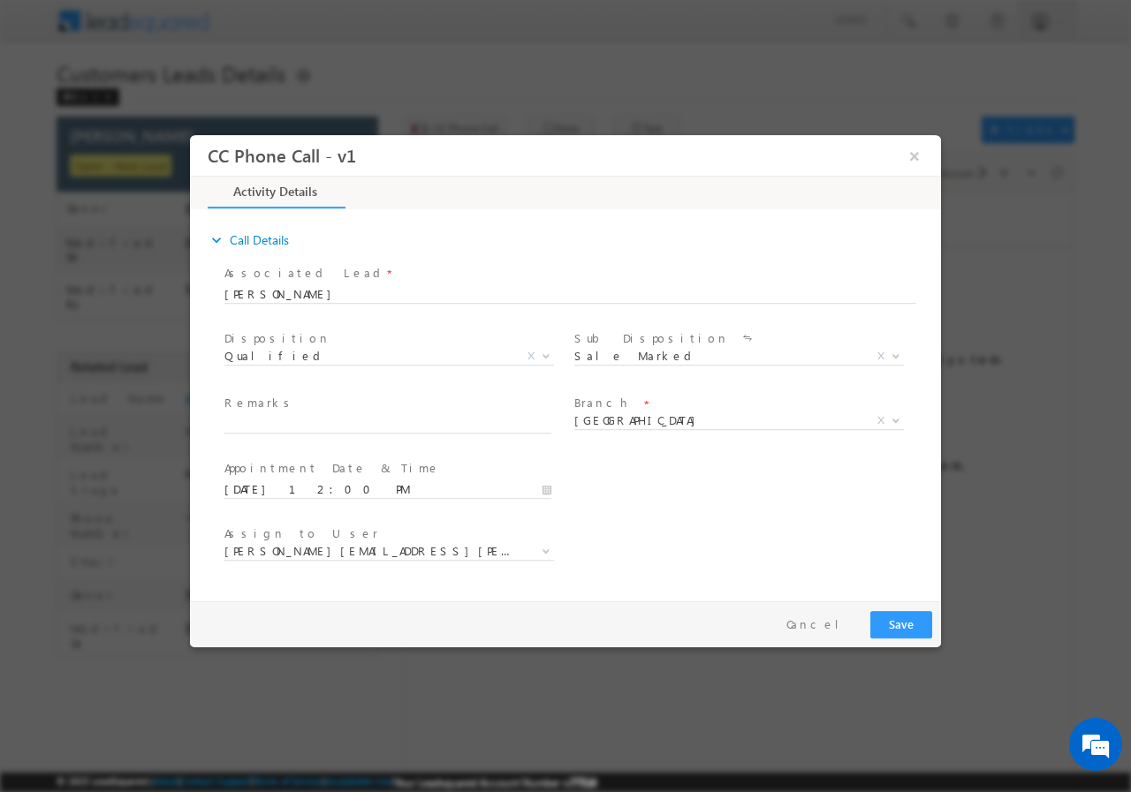
click at [723, 448] on span at bounding box center [737, 441] width 326 height 19
click at [342, 557] on span "[PERSON_NAME][EMAIL_ADDRESS][PERSON_NAME][DOMAIN_NAME]" at bounding box center [367, 550] width 287 height 16
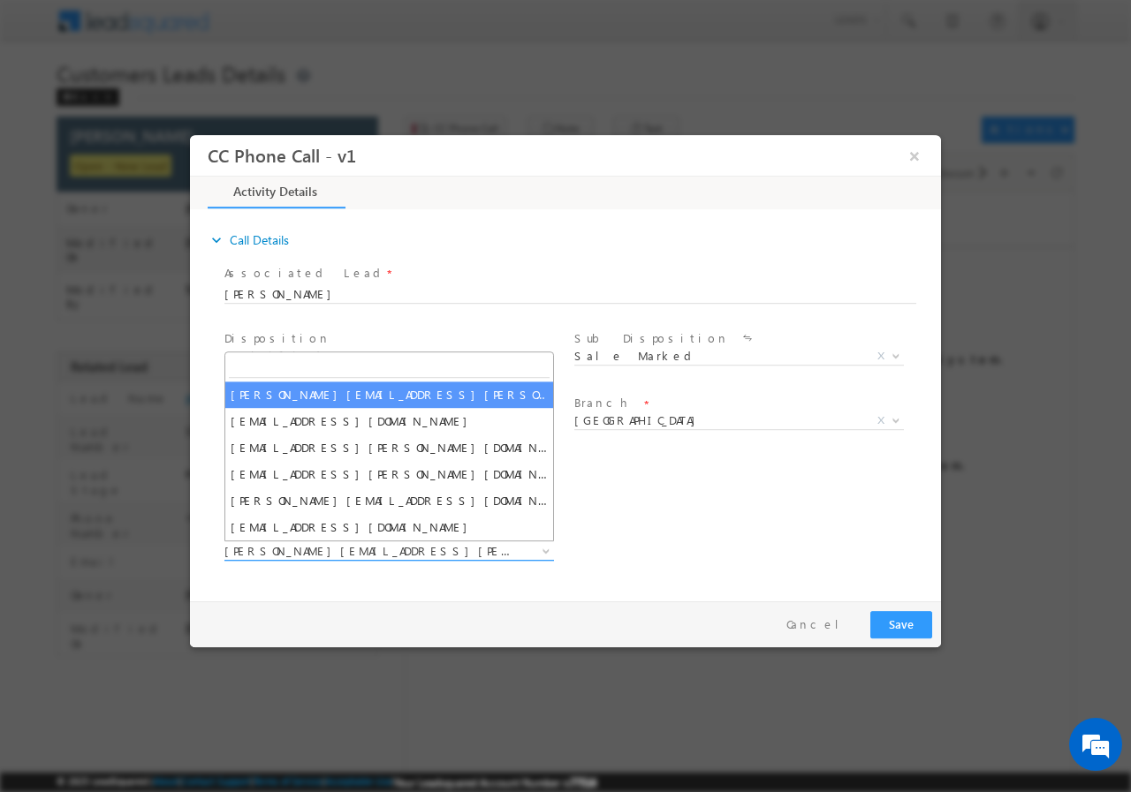
type input "[EMAIL_ADDRESS][PERSON_NAME][DOMAIN_NAME]"
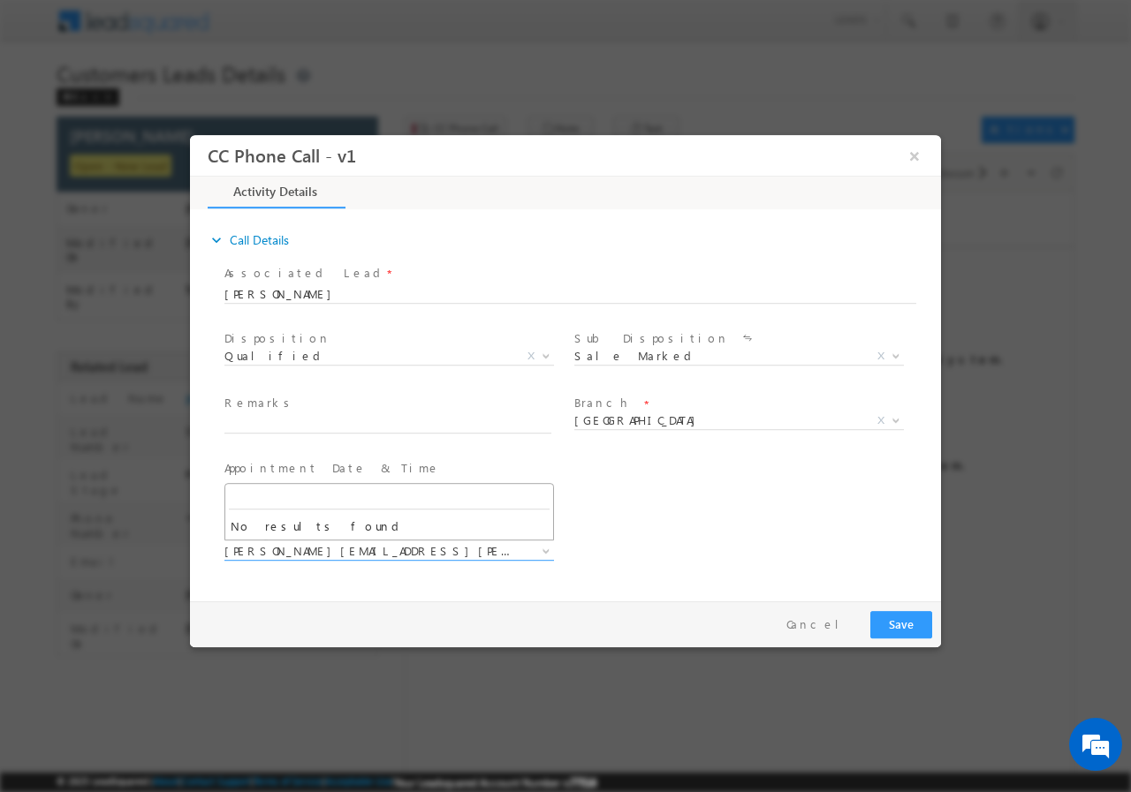
click at [679, 504] on div "User Branch * Appointment Date & Time * 08/18/2025 12:00 PM" at bounding box center [581, 487] width 720 height 65
click at [293, 421] on input "text" at bounding box center [387, 424] width 327 height 18
paste input "755027//VB_Know_More//Shri Nathhu Sitaram Chaudhary//9921815590//RENOVATION// L…"
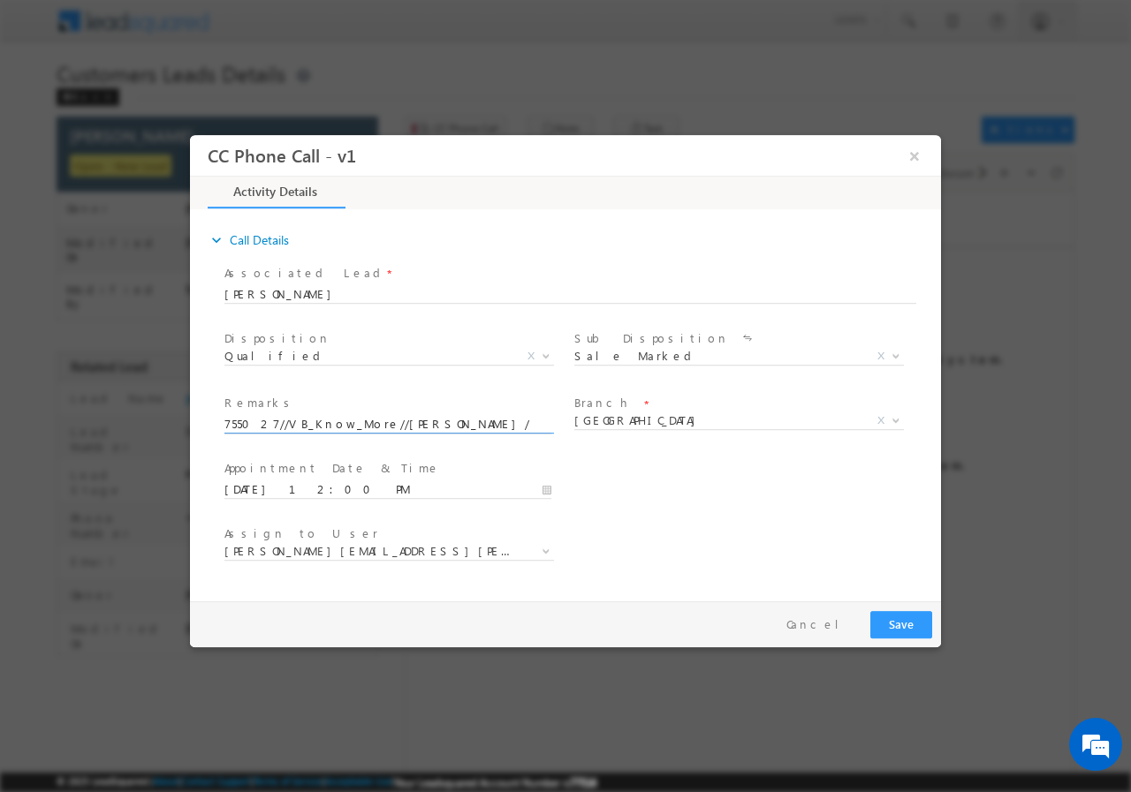
scroll to position [0, 874]
type input "755027//VB_Know_More//Shri Nathhu Sitaram Chaudhary//9921815590//RENOVATION// L…"
click at [899, 623] on button "Save" at bounding box center [901, 623] width 62 height 27
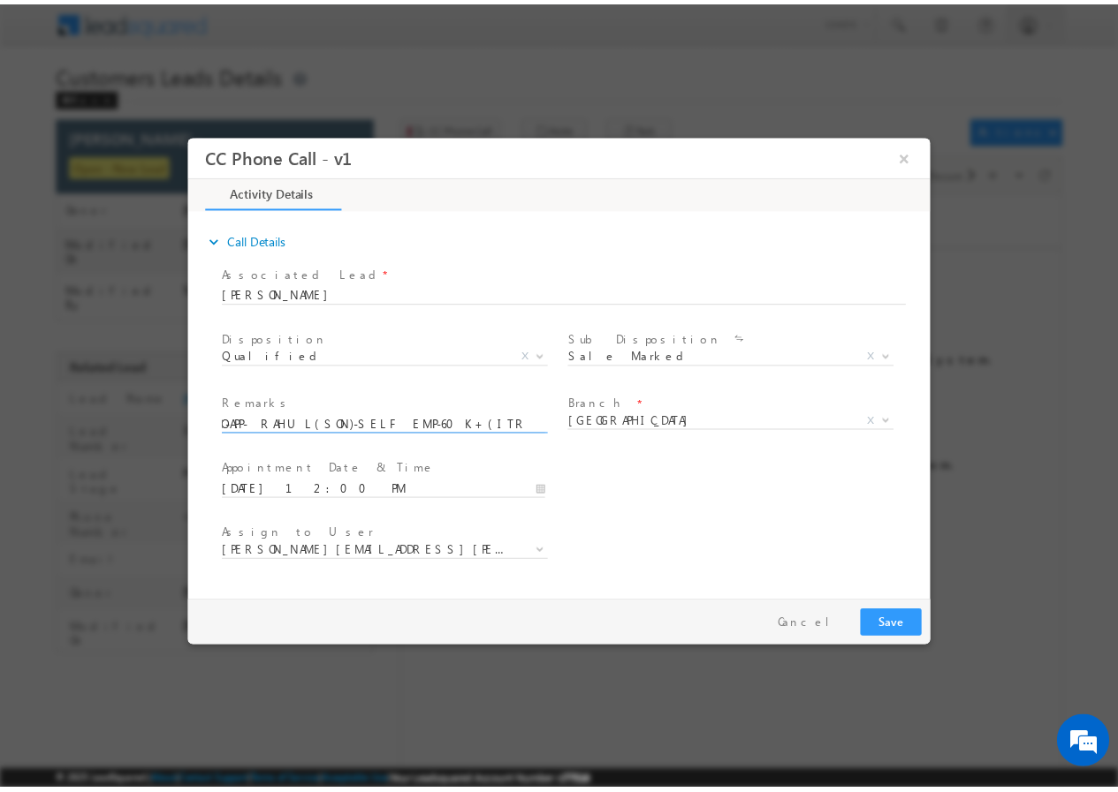
scroll to position [0, 0]
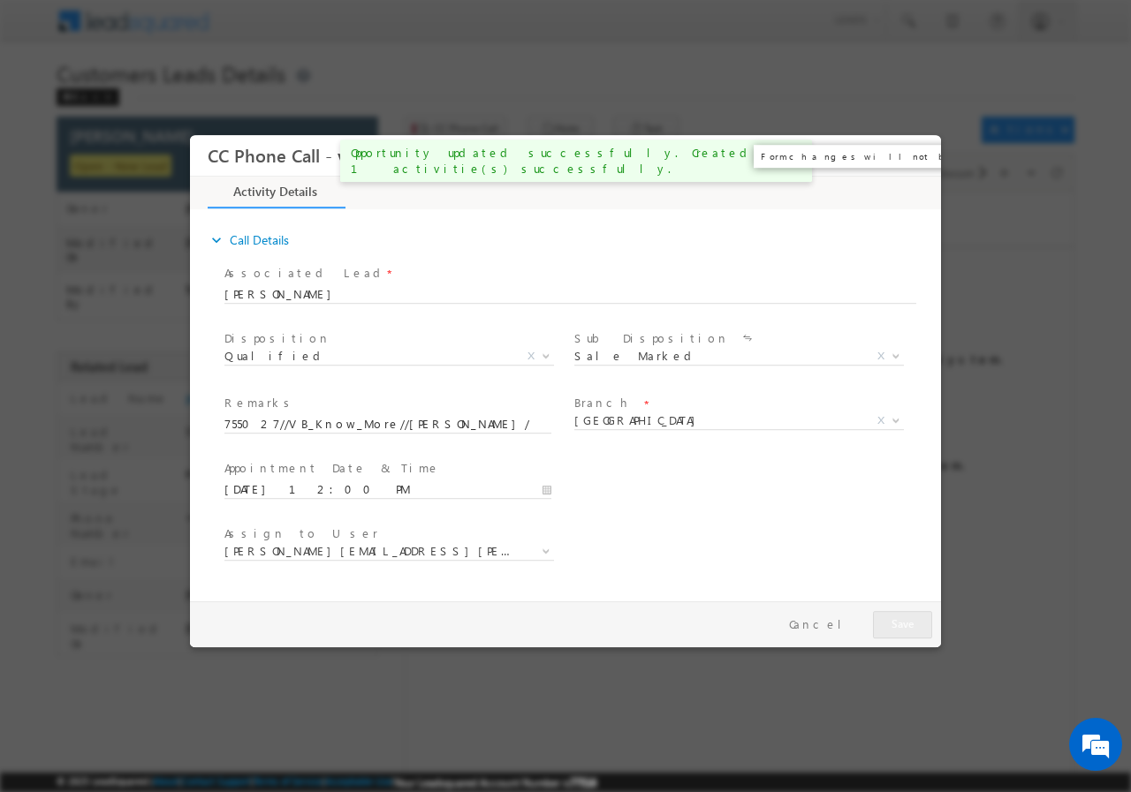
click at [916, 156] on button "×" at bounding box center [914, 155] width 30 height 33
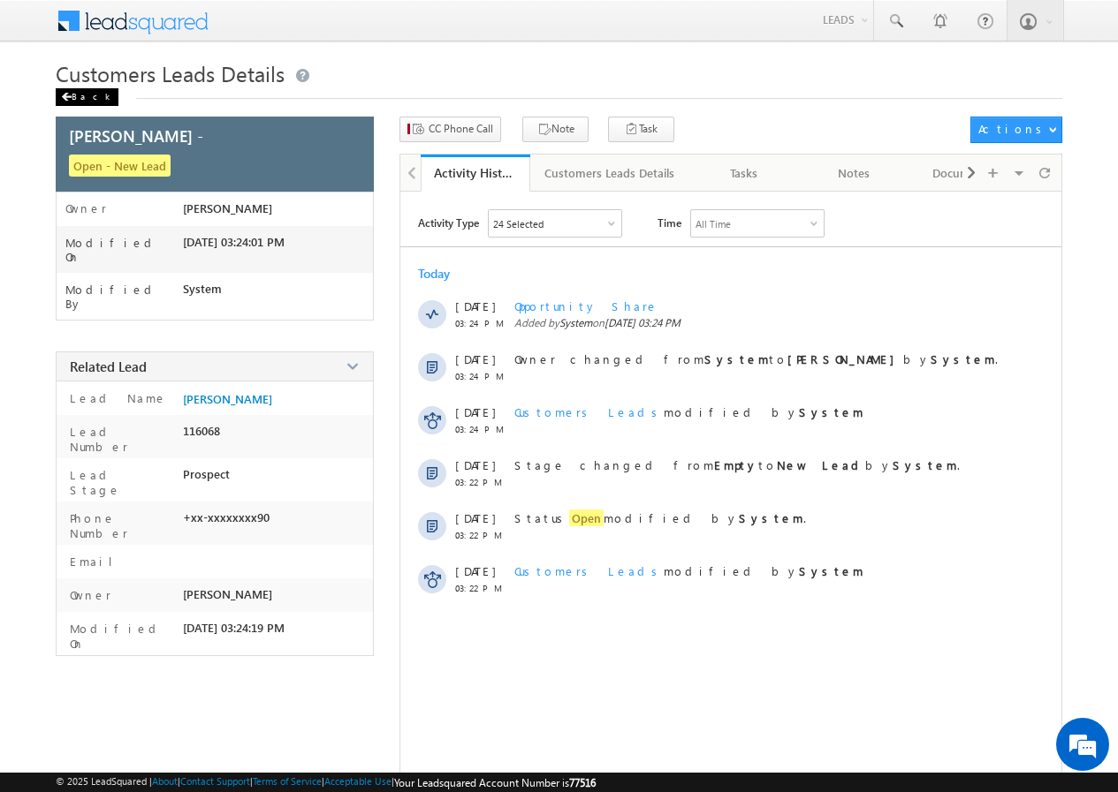
click at [73, 99] on div "Back" at bounding box center [87, 97] width 63 height 18
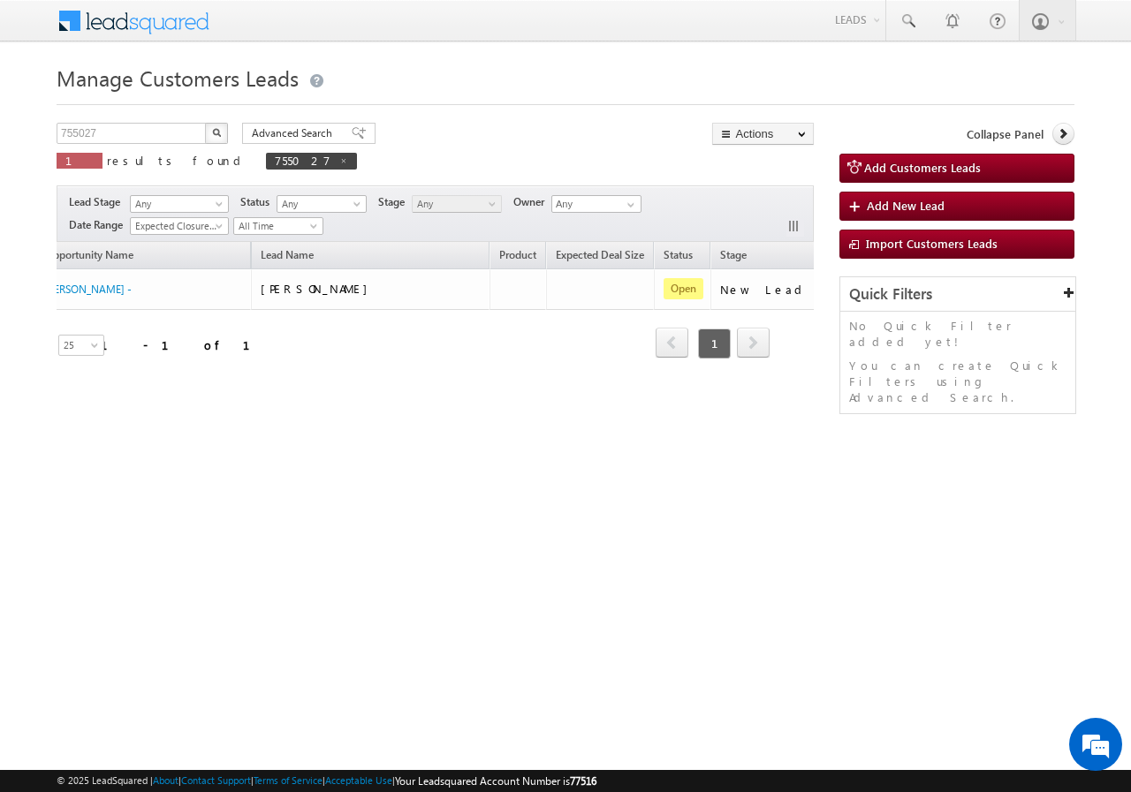
scroll to position [0, 166]
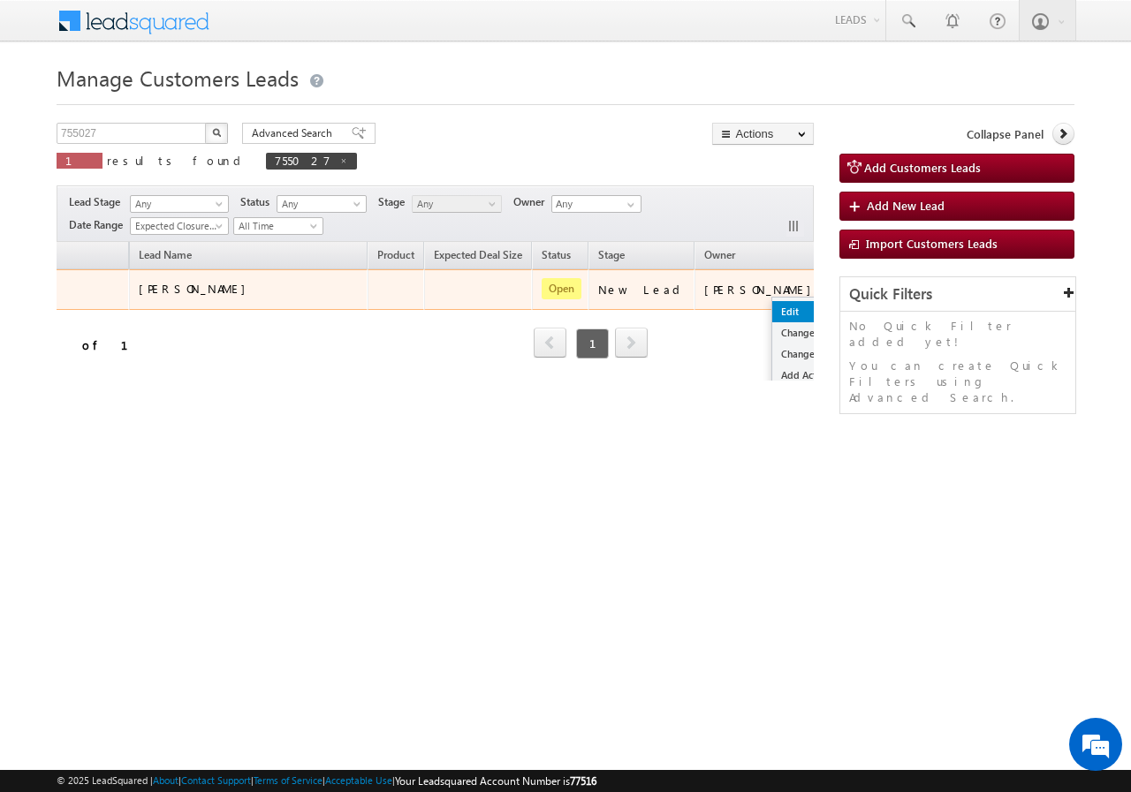
click at [772, 307] on link "Edit" at bounding box center [816, 311] width 88 height 21
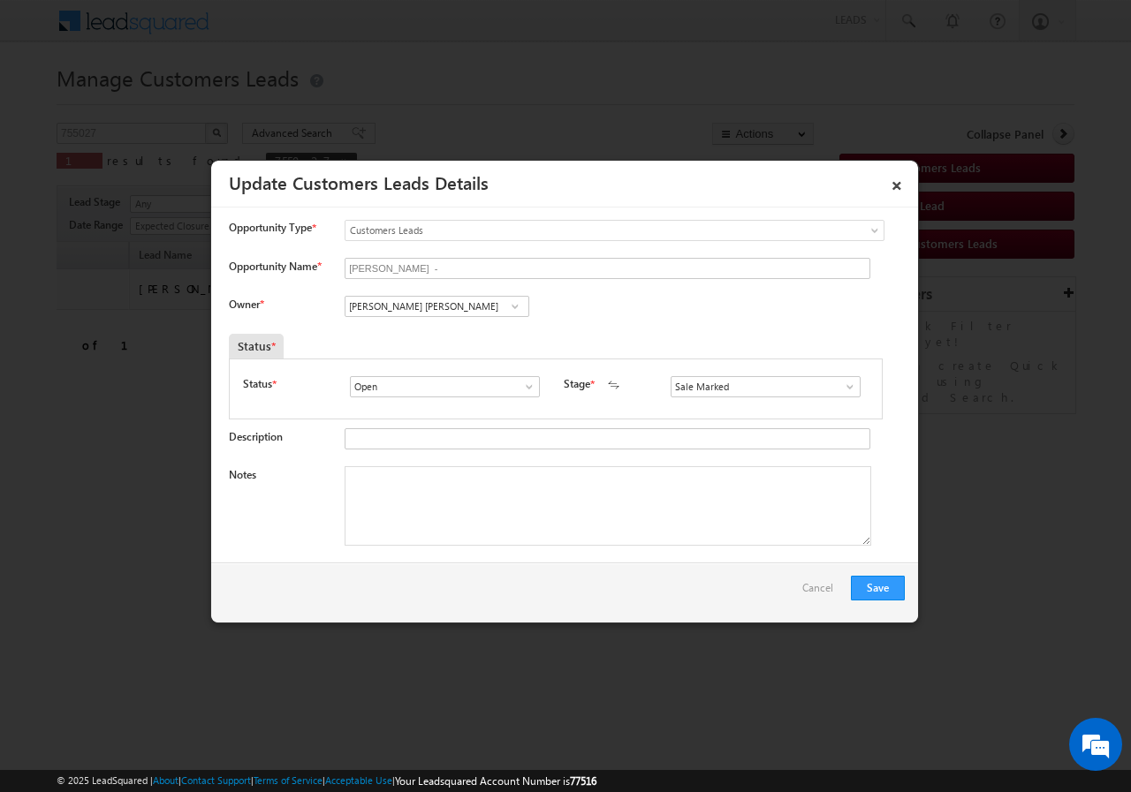
scroll to position [0, 0]
click at [418, 308] on input "[PERSON_NAME] [PERSON_NAME]" at bounding box center [437, 306] width 185 height 21
paste input "[EMAIL_ADDRESS][PERSON_NAME][DOMAIN_NAME]"
click at [391, 332] on link "[PERSON_NAME] Bhati [EMAIL_ADDRESS][PERSON_NAME][DOMAIN_NAME]" at bounding box center [437, 334] width 185 height 34
type input "[PERSON_NAME] [PERSON_NAME]"
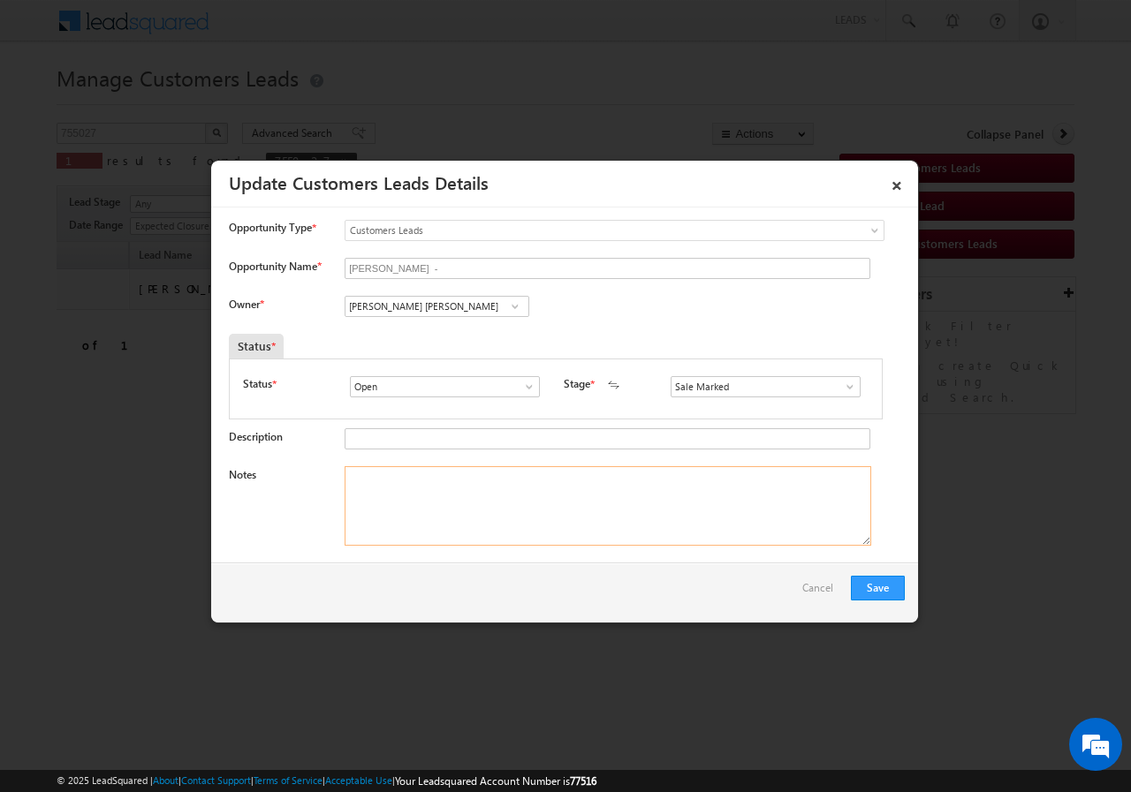
click at [420, 488] on textarea "Notes" at bounding box center [608, 506] width 527 height 80
paste textarea "755027//VB_Know_More//[PERSON_NAME]//9921815590//RENOVATION// LOAN REQ-25L//AGE…"
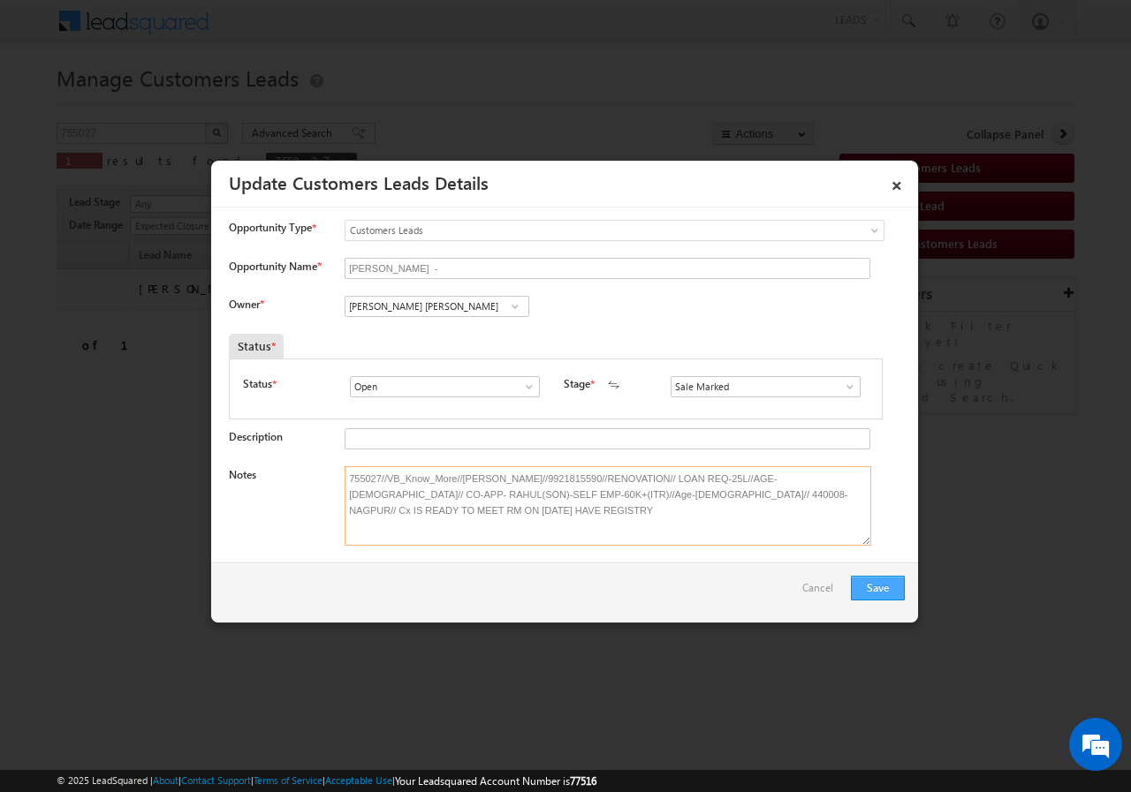
type textarea "755027//VB_Know_More//[PERSON_NAME]//9921815590//RENOVATION// LOAN REQ-25L//AGE…"
click at [882, 584] on button "Save" at bounding box center [878, 588] width 54 height 25
